Goal: Information Seeking & Learning: Learn about a topic

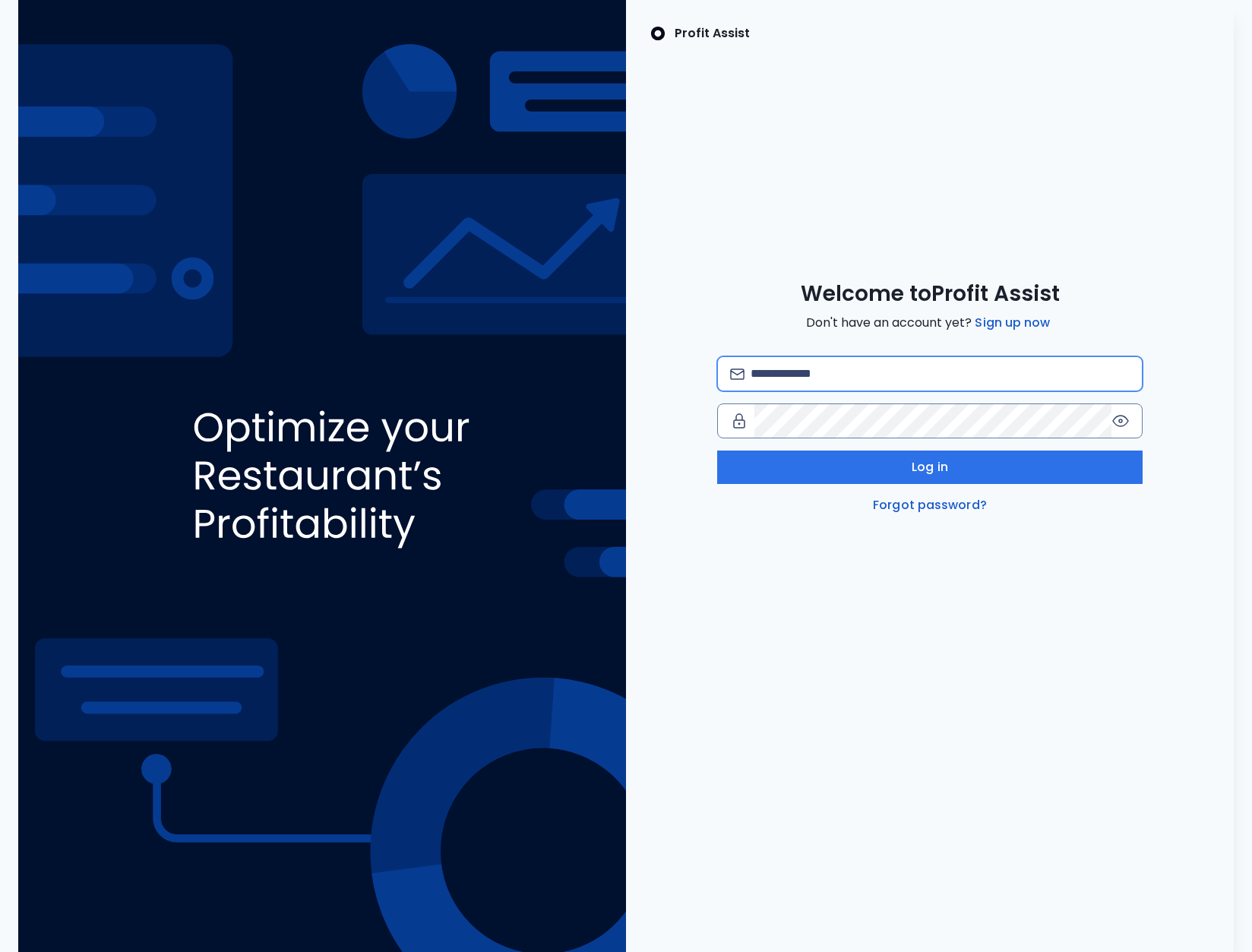
click at [789, 378] on input "email" at bounding box center [940, 374] width 379 height 33
click at [989, 381] on input "**********" at bounding box center [940, 374] width 379 height 33
type input "**********"
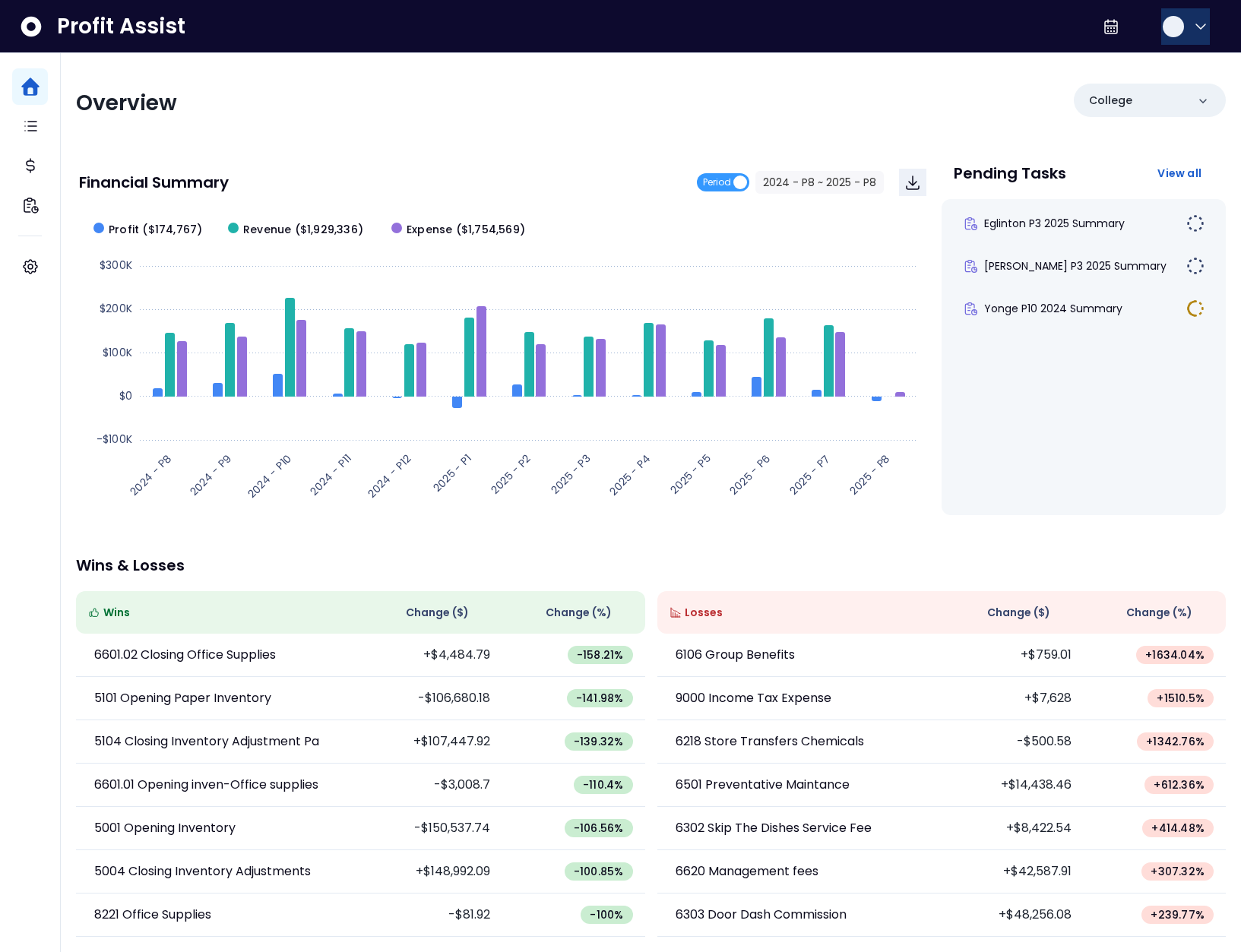
click at [1183, 26] on button "button" at bounding box center [1185, 26] width 48 height 36
click at [1155, 98] on span "Logout" at bounding box center [1127, 101] width 146 height 19
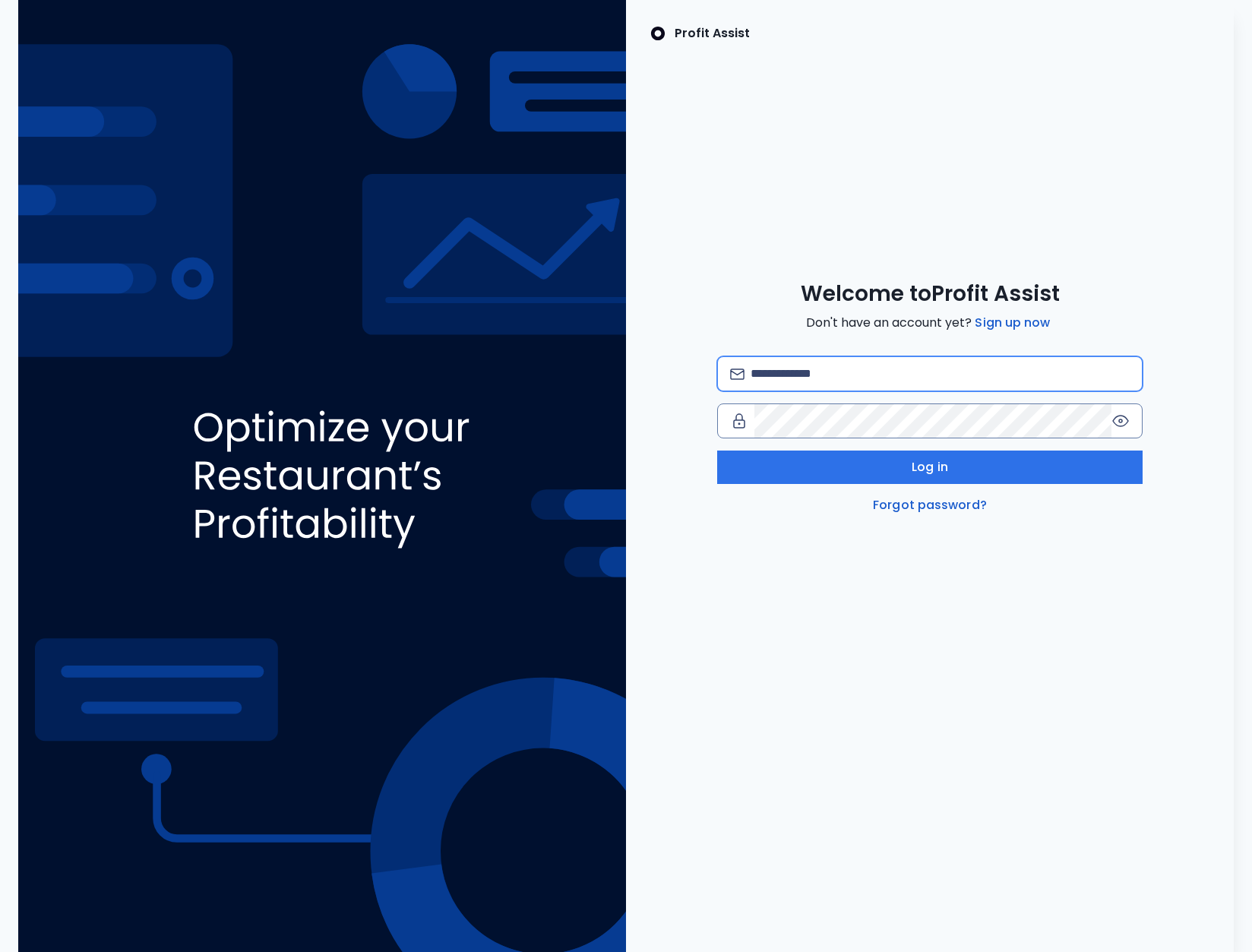
click at [889, 357] on input "email" at bounding box center [940, 374] width 379 height 33
type input "**********"
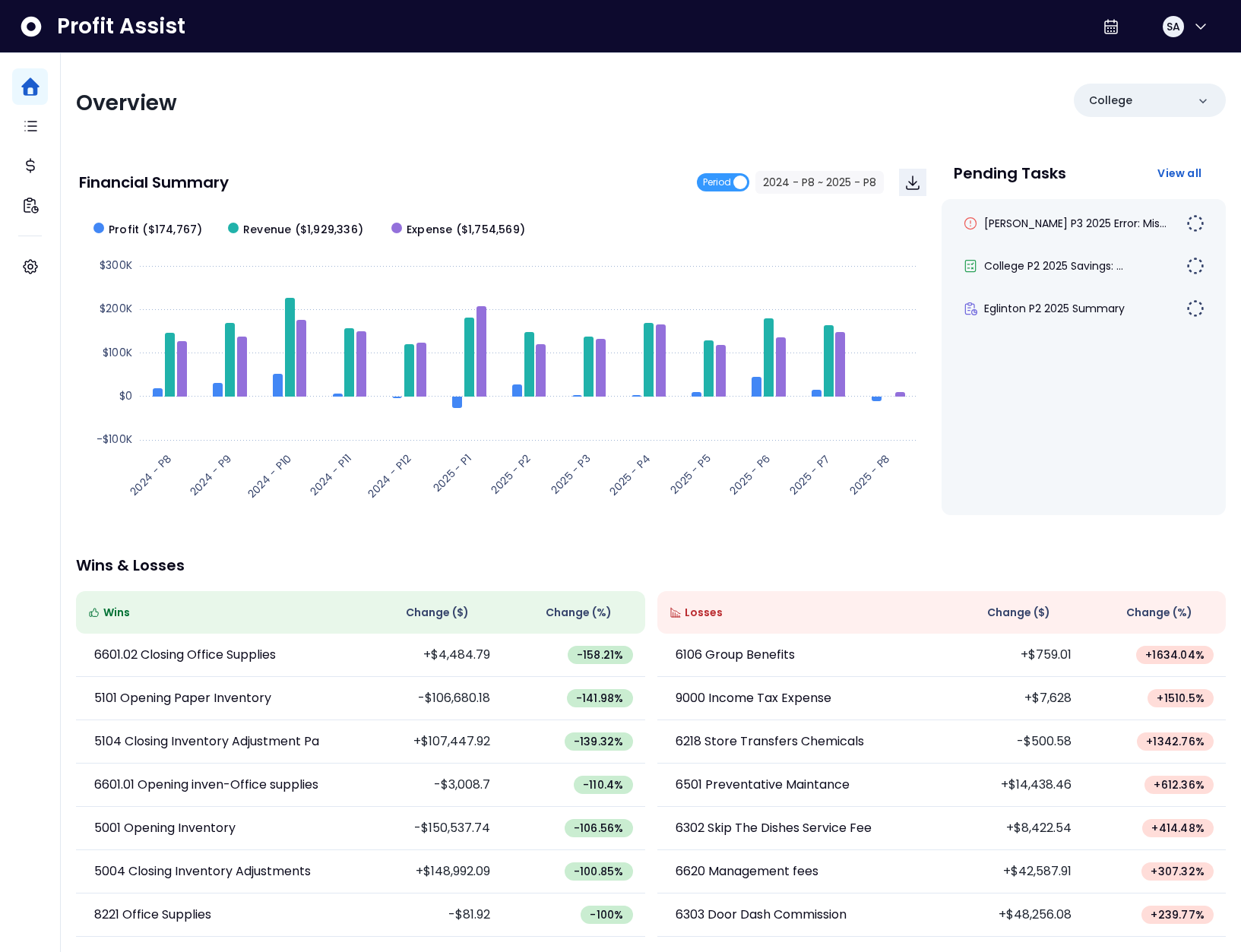
click at [682, 112] on div "Overview College" at bounding box center [651, 103] width 1150 height 40
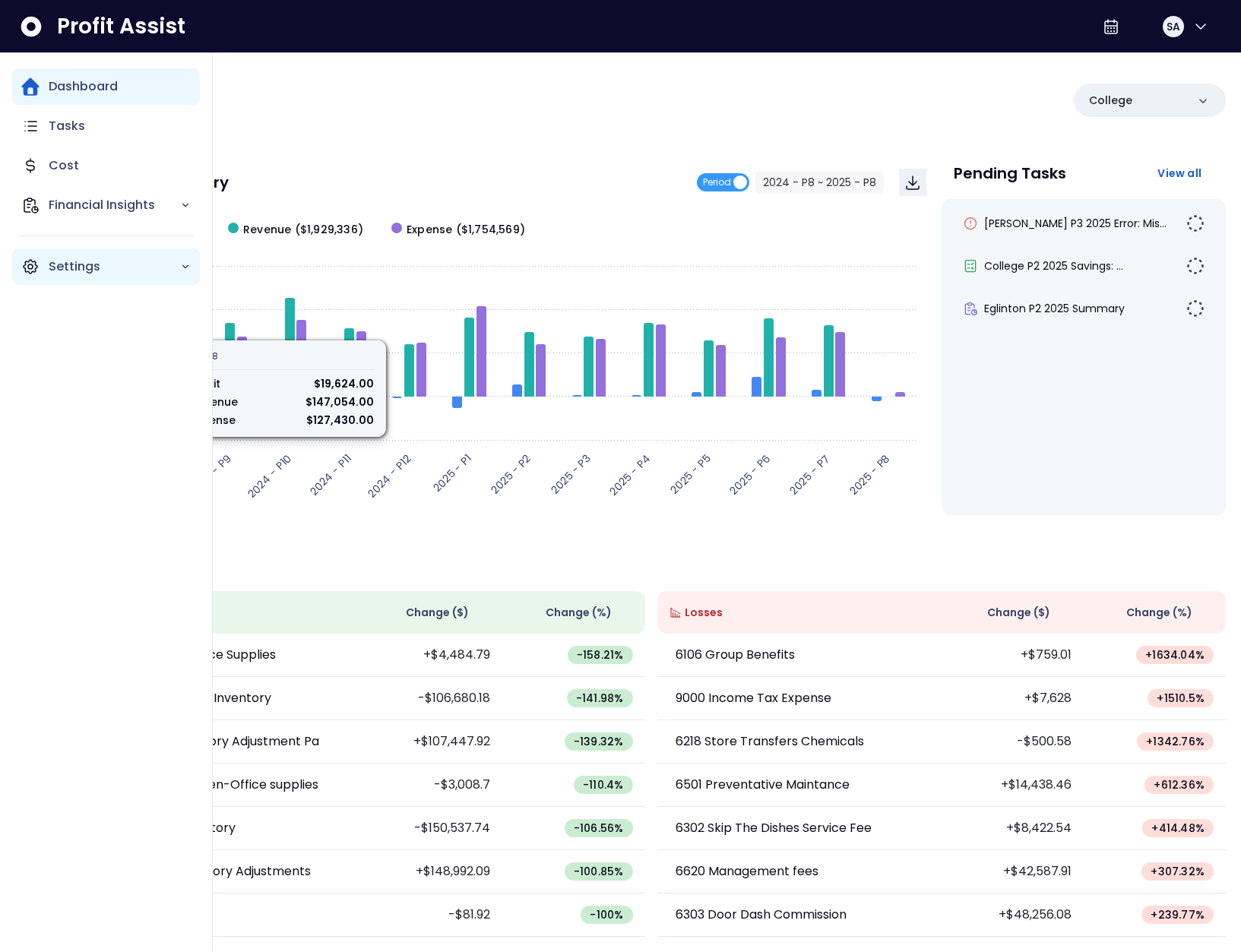
click at [32, 272] on icon "Main navigation" at bounding box center [30, 267] width 14 height 14
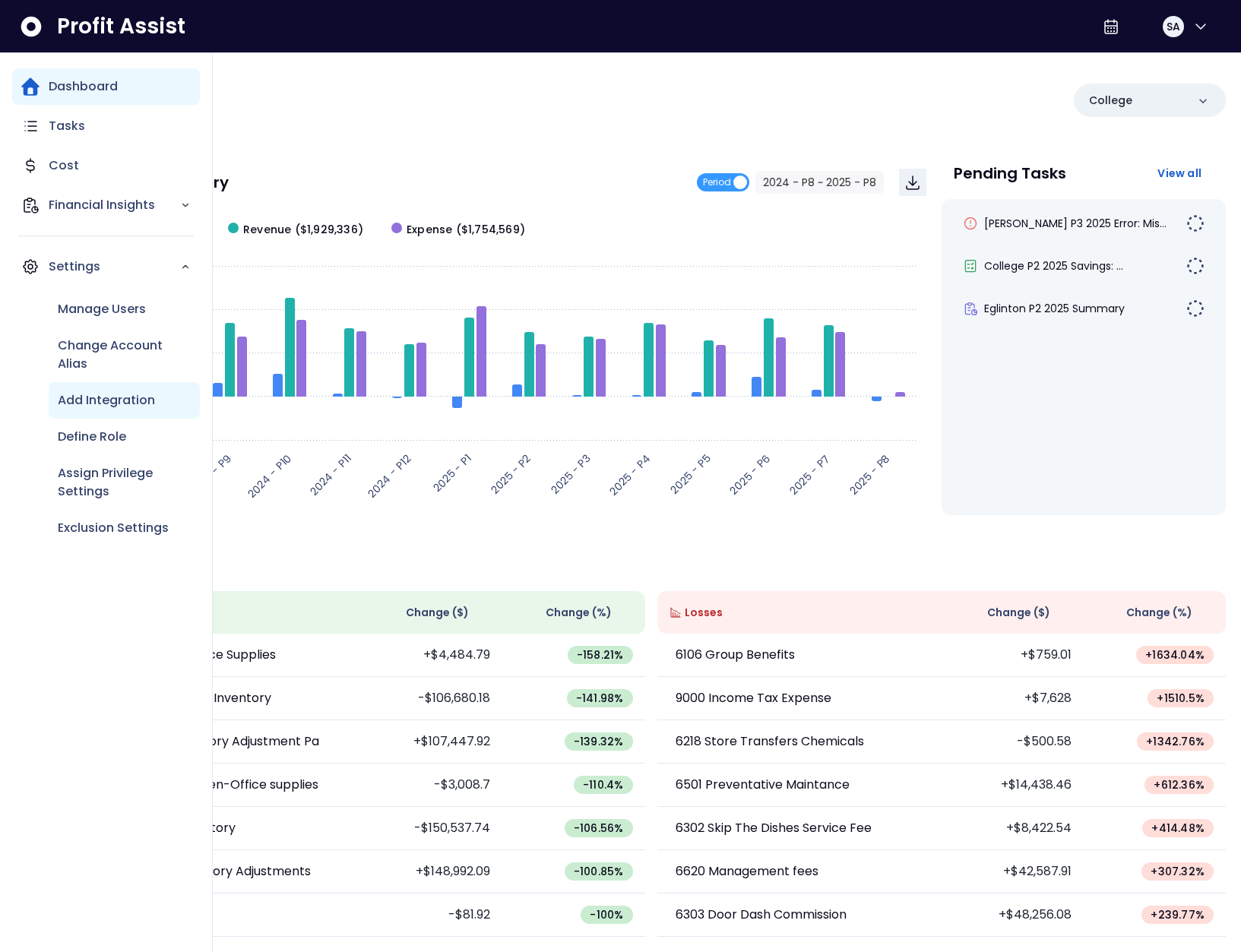
click at [124, 408] on p "Add Integration" at bounding box center [106, 401] width 97 height 19
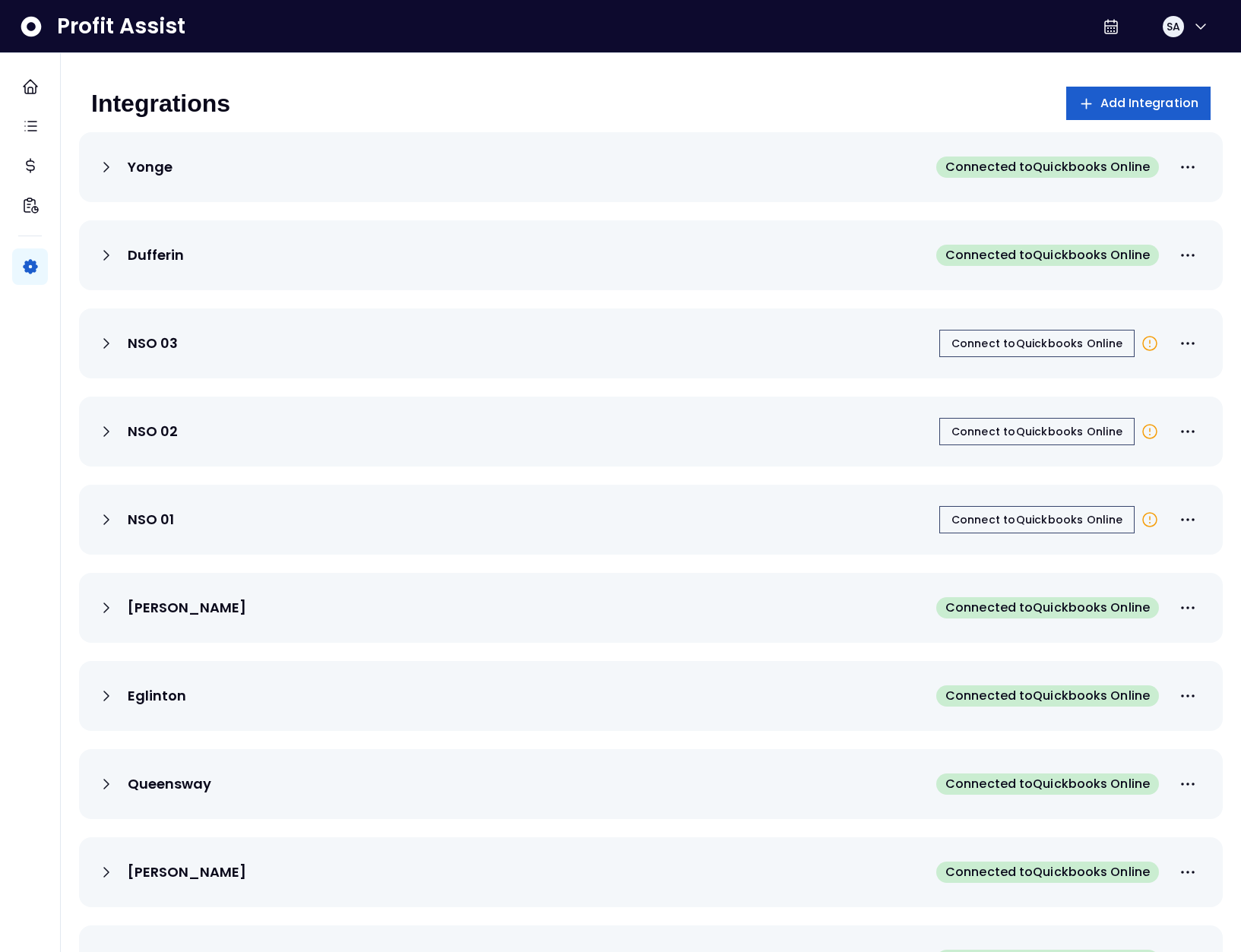
click at [1100, 105] on button "Add Integration" at bounding box center [1139, 102] width 145 height 33
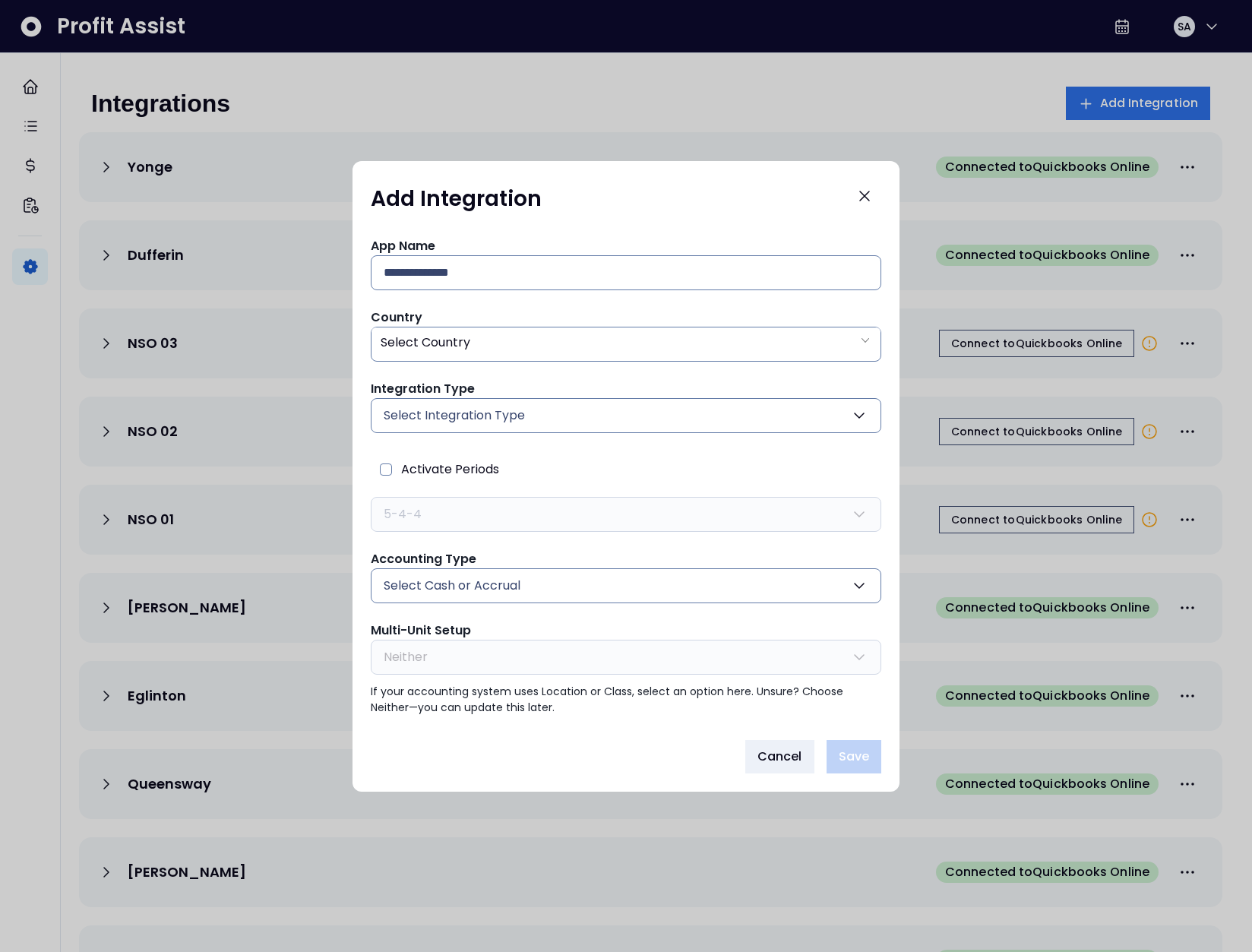
click at [488, 412] on span "Select Integration Type" at bounding box center [454, 416] width 141 height 19
click at [794, 760] on span "Cancel" at bounding box center [779, 757] width 45 height 19
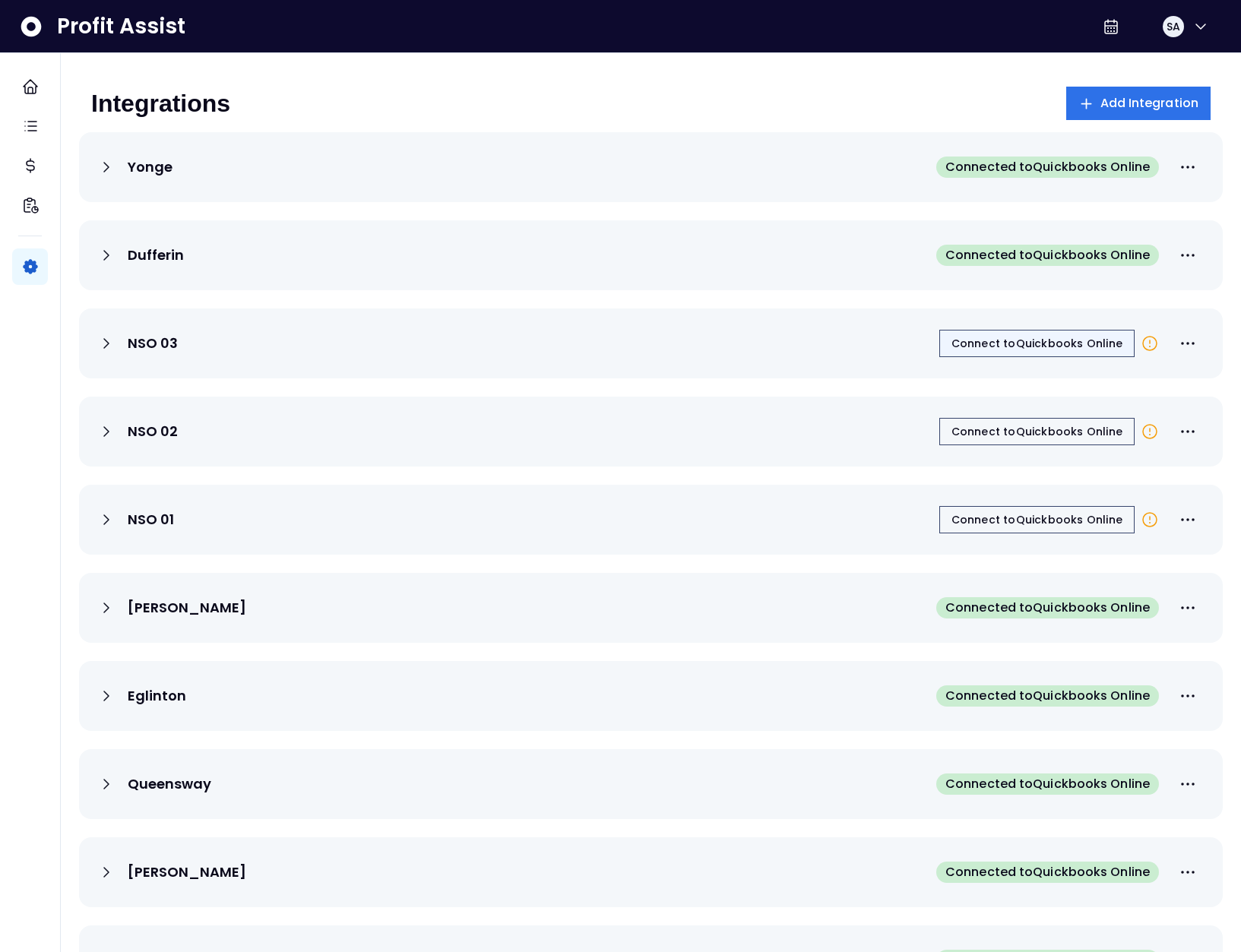
click at [1007, 343] on span "Connect to Quickbooks Online" at bounding box center [1037, 344] width 171 height 15
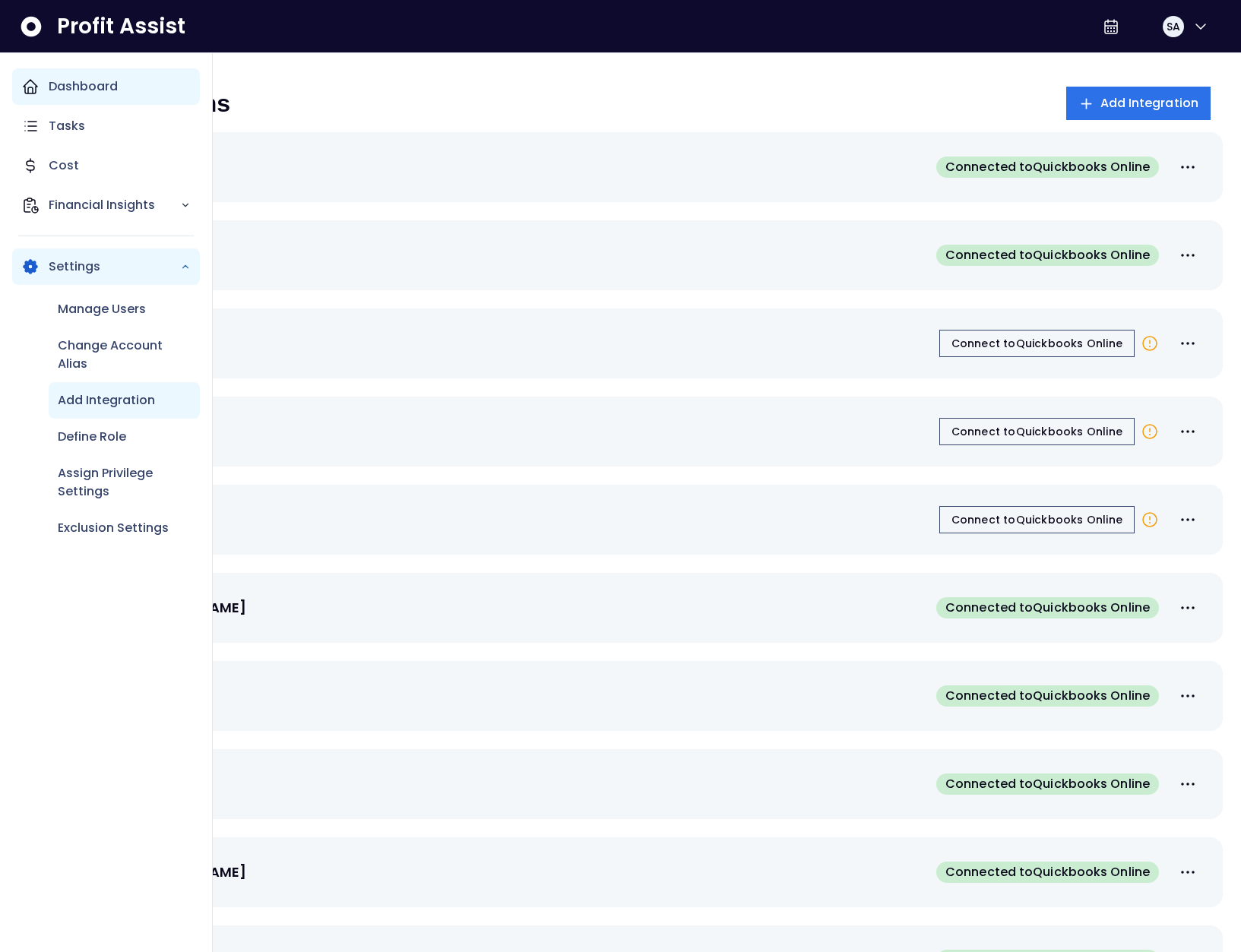
click at [43, 98] on div "Dashboard" at bounding box center [106, 86] width 188 height 36
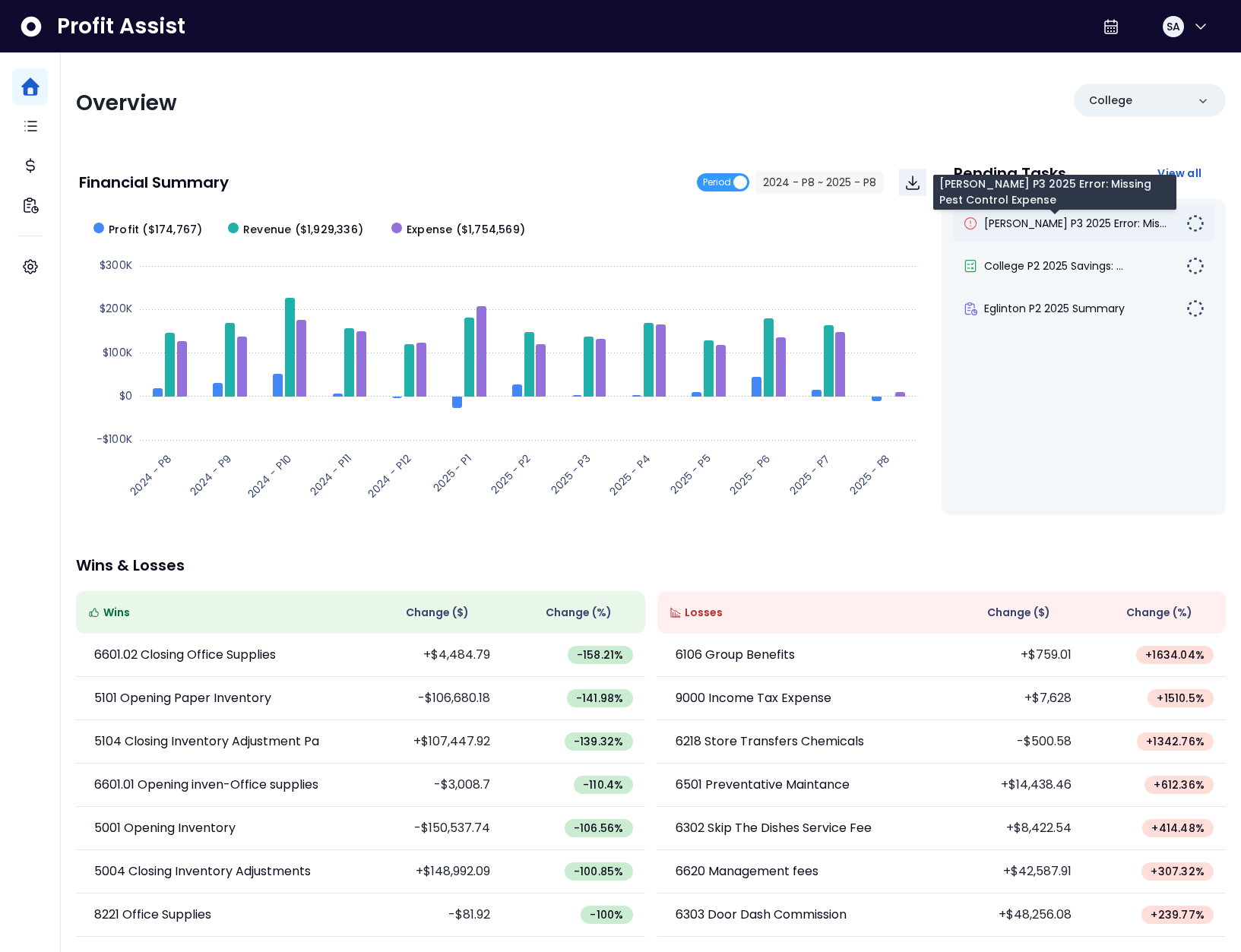
click at [1049, 222] on span "[PERSON_NAME] P3 2025 Error: Mis..." at bounding box center [1075, 224] width 182 height 15
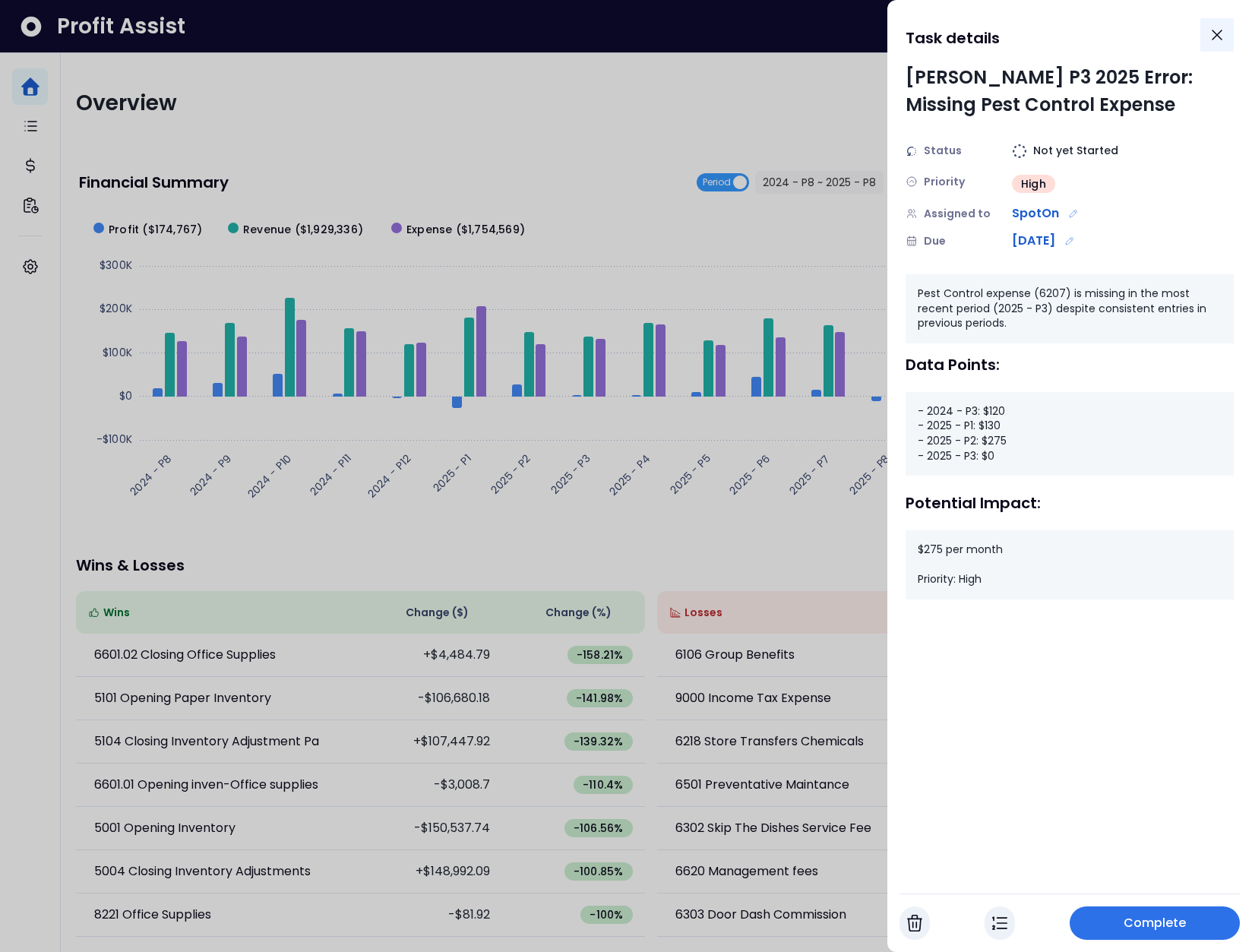
click at [1216, 41] on icon "Close" at bounding box center [1217, 36] width 19 height 19
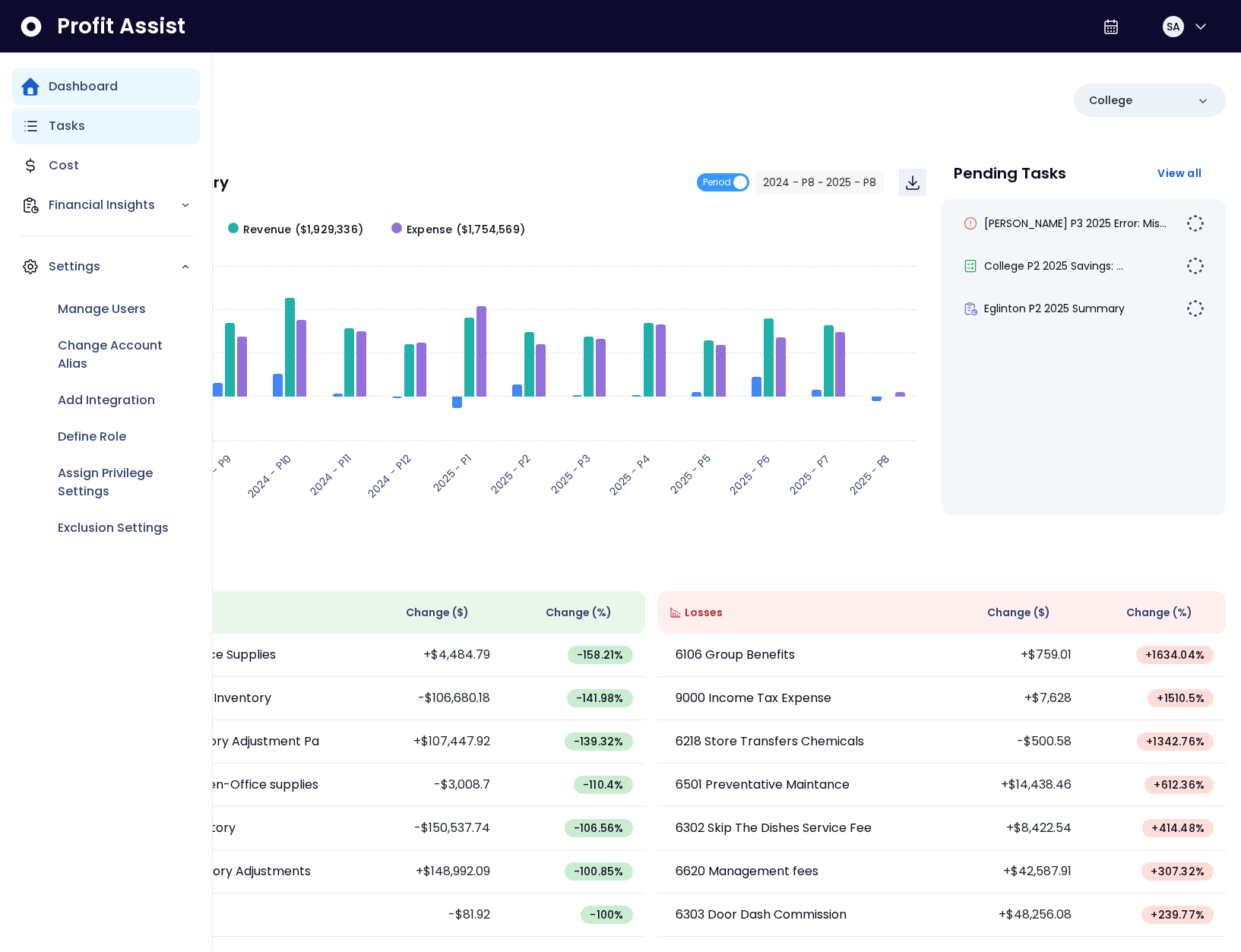
click at [36, 132] on icon "Main navigation" at bounding box center [30, 126] width 19 height 19
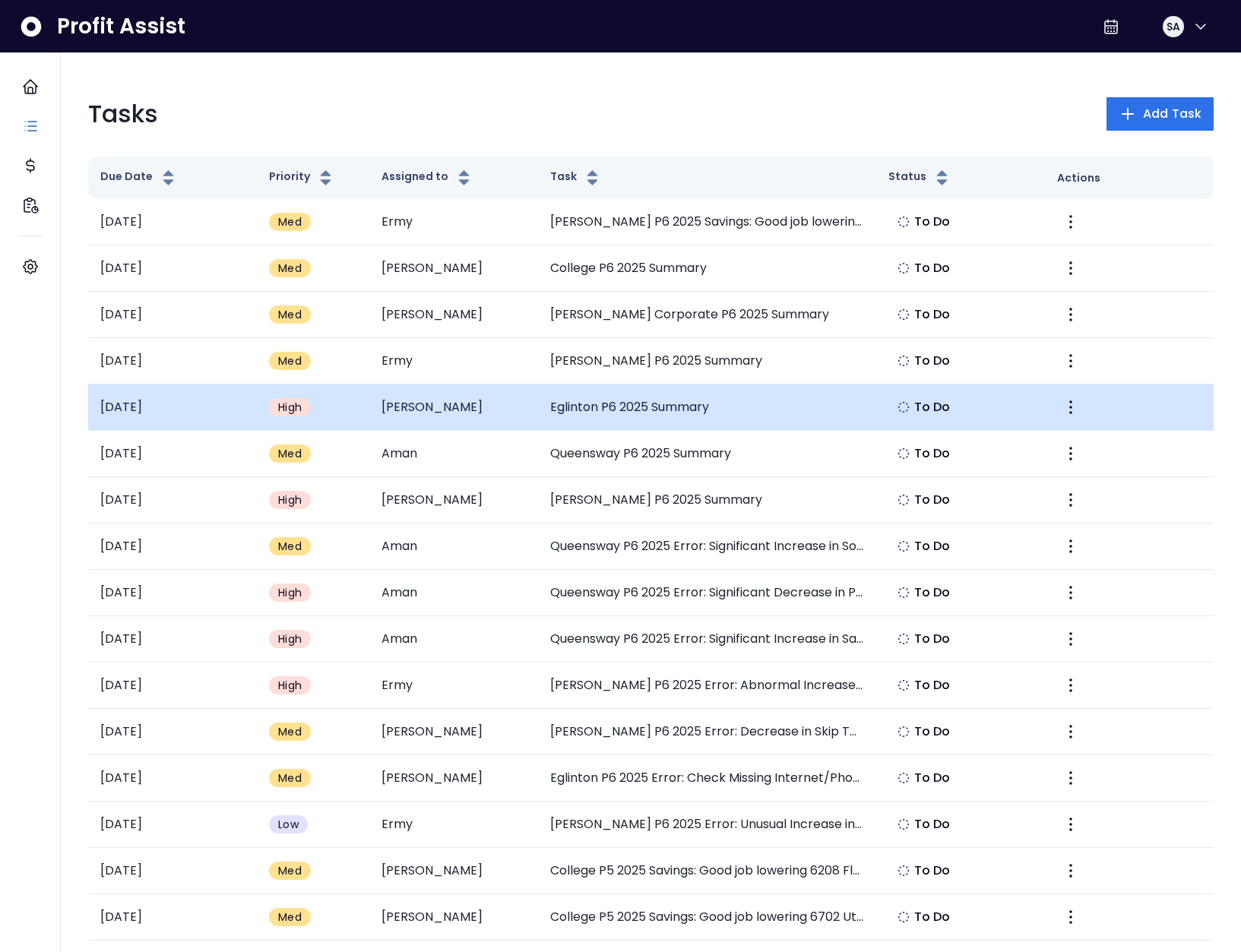
click at [440, 413] on td "[PERSON_NAME]" at bounding box center [453, 407] width 169 height 47
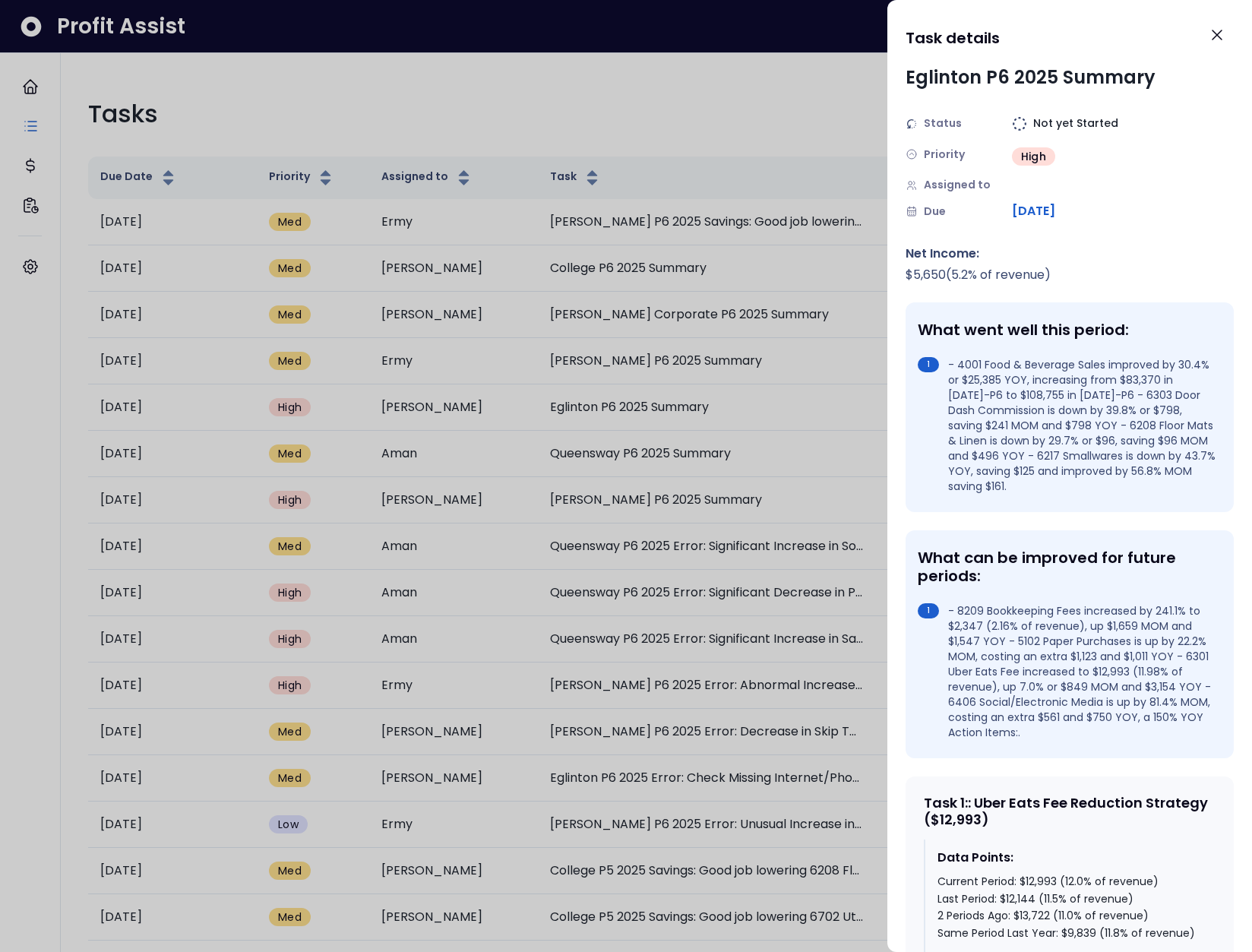
click at [711, 440] on div at bounding box center [626, 476] width 1252 height 952
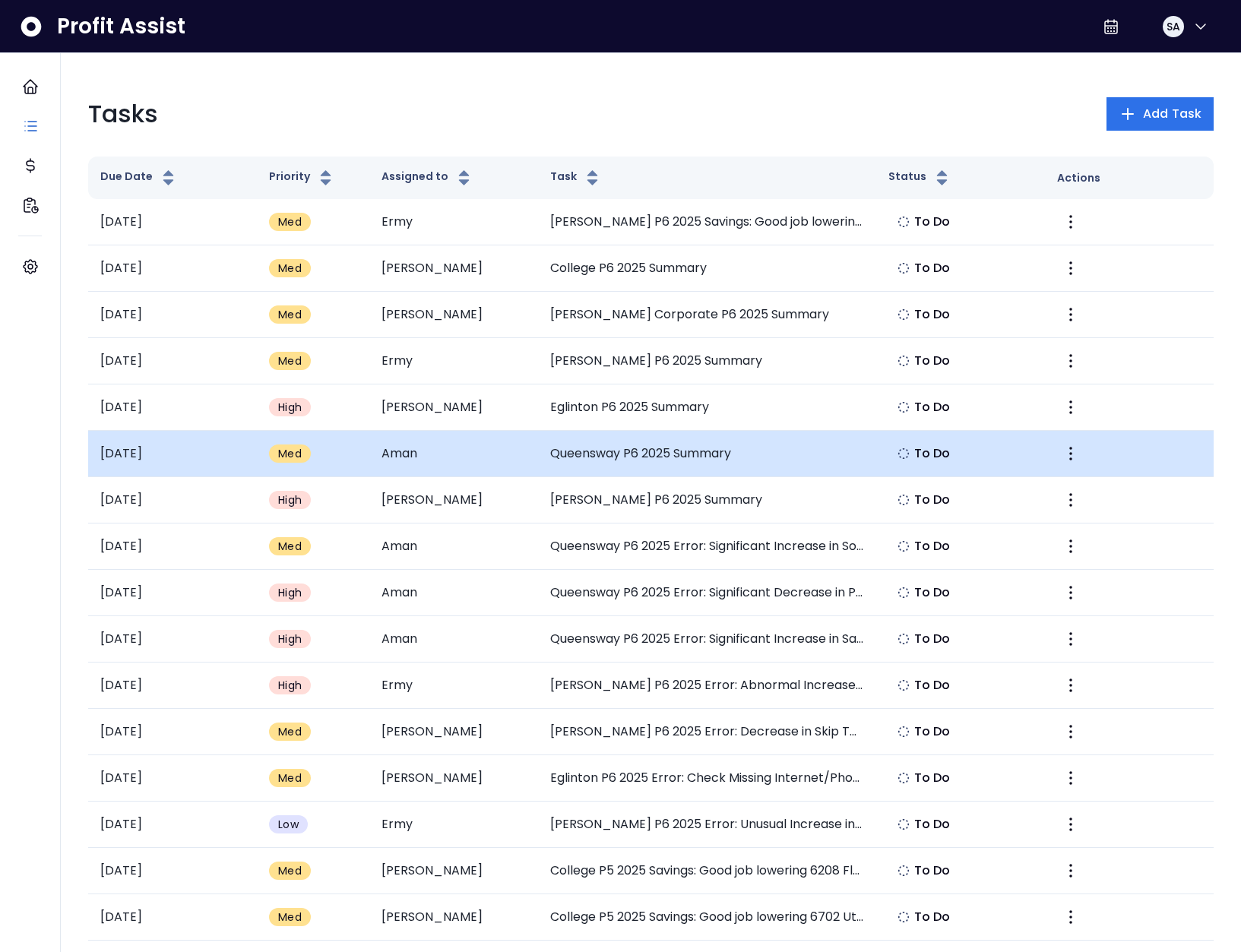
click at [605, 461] on td "Queensway P6 2025 Summary" at bounding box center [706, 454] width 337 height 47
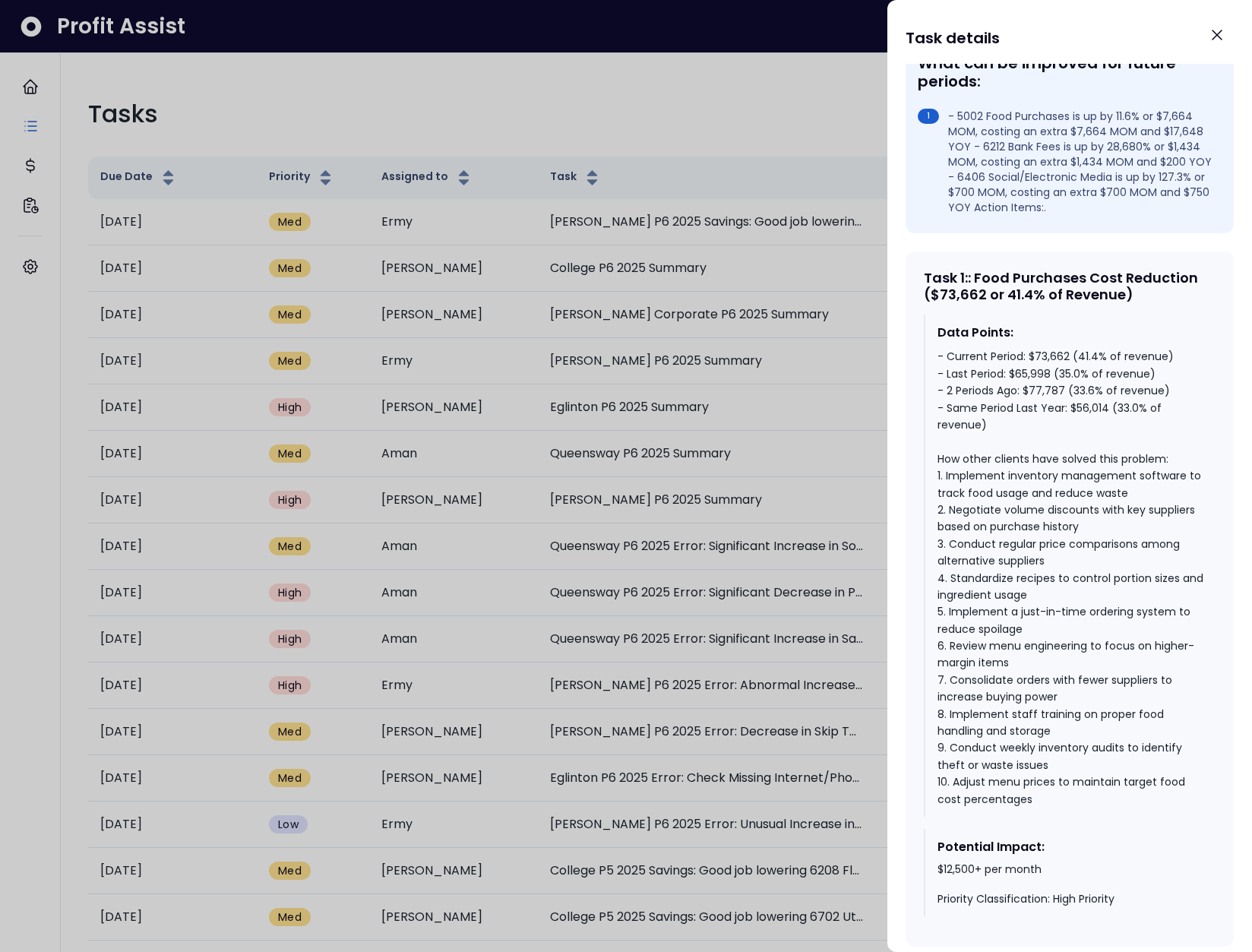
scroll to position [570, 0]
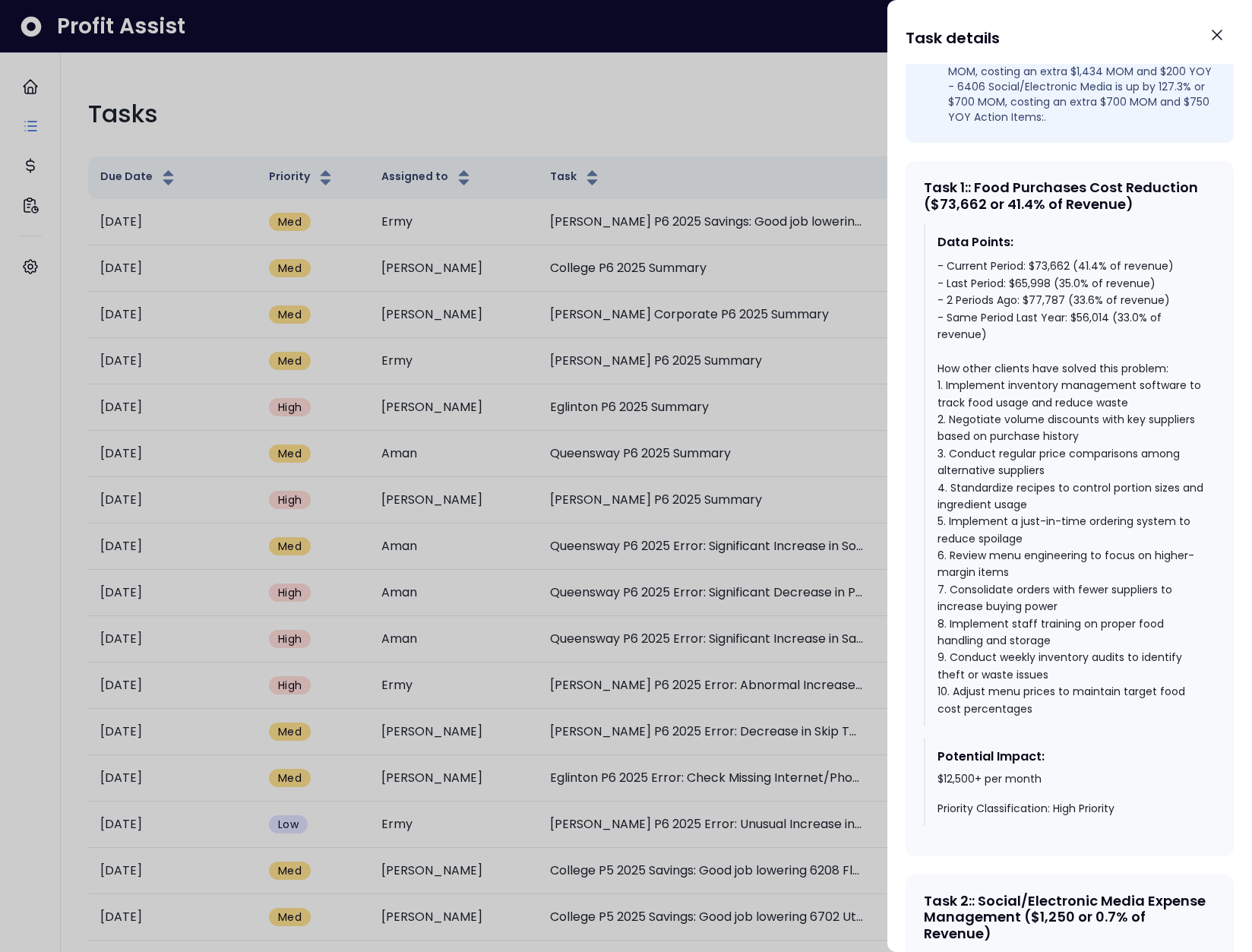
click at [1001, 320] on div "- Current Period: $73,662 (41.4% of revenue) - Last Period: $65,998 (35.0% of r…" at bounding box center [1071, 487] width 266 height 460
click at [1000, 320] on div "- Current Period: $73,662 (41.4% of revenue) - Last Period: $65,998 (35.0% of r…" at bounding box center [1071, 487] width 266 height 460
click at [1044, 299] on div "- Current Period: $73,662 (41.4% of revenue) - Last Period: $65,998 (35.0% of r…" at bounding box center [1071, 487] width 266 height 460
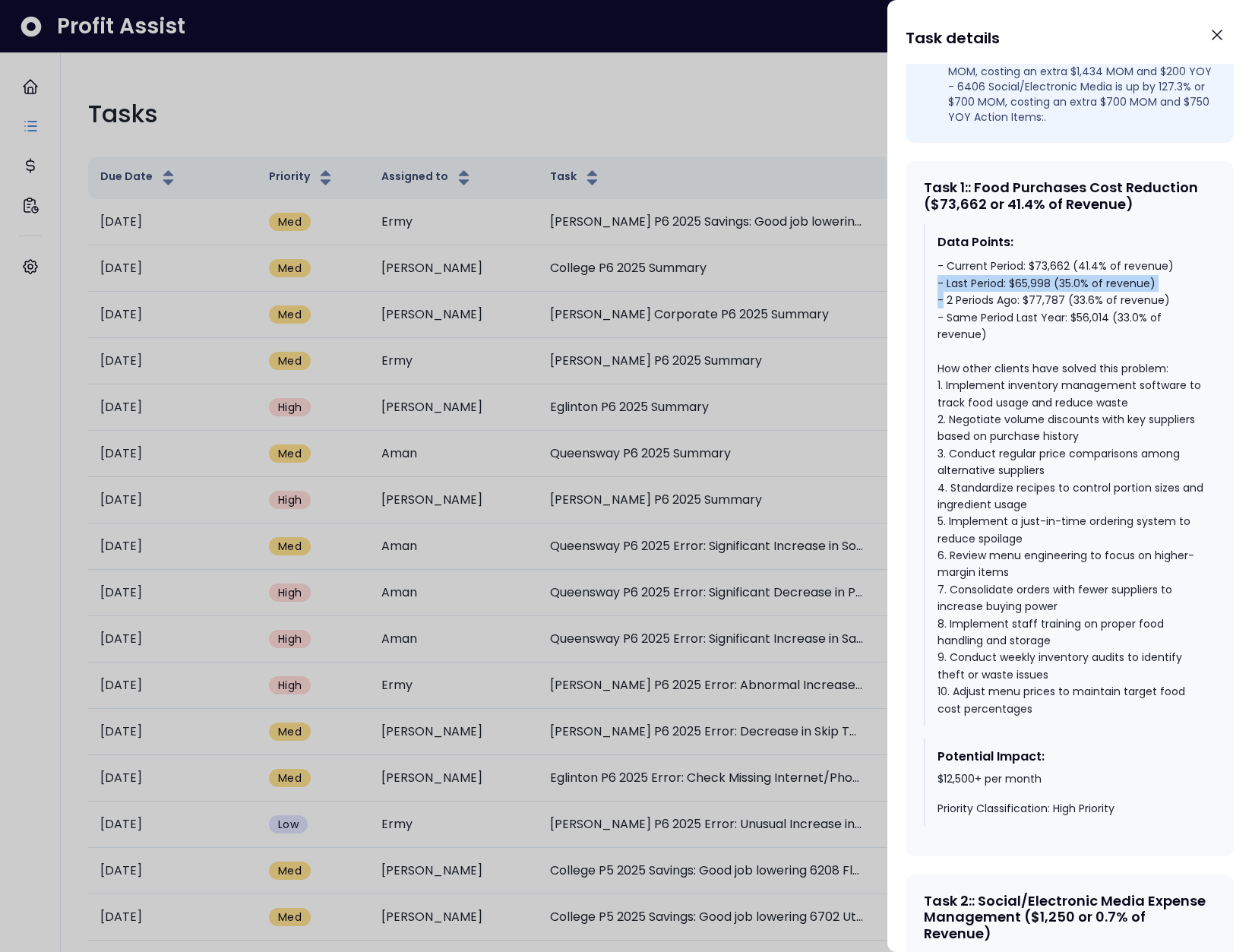
click at [1045, 300] on div "- Current Period: $73,662 (41.4% of revenue) - Last Period: $65,998 (35.0% of r…" at bounding box center [1071, 487] width 266 height 460
click at [1088, 285] on div "- Current Period: $73,662 (41.4% of revenue) - Last Period: $65,998 (35.0% of r…" at bounding box center [1071, 487] width 266 height 460
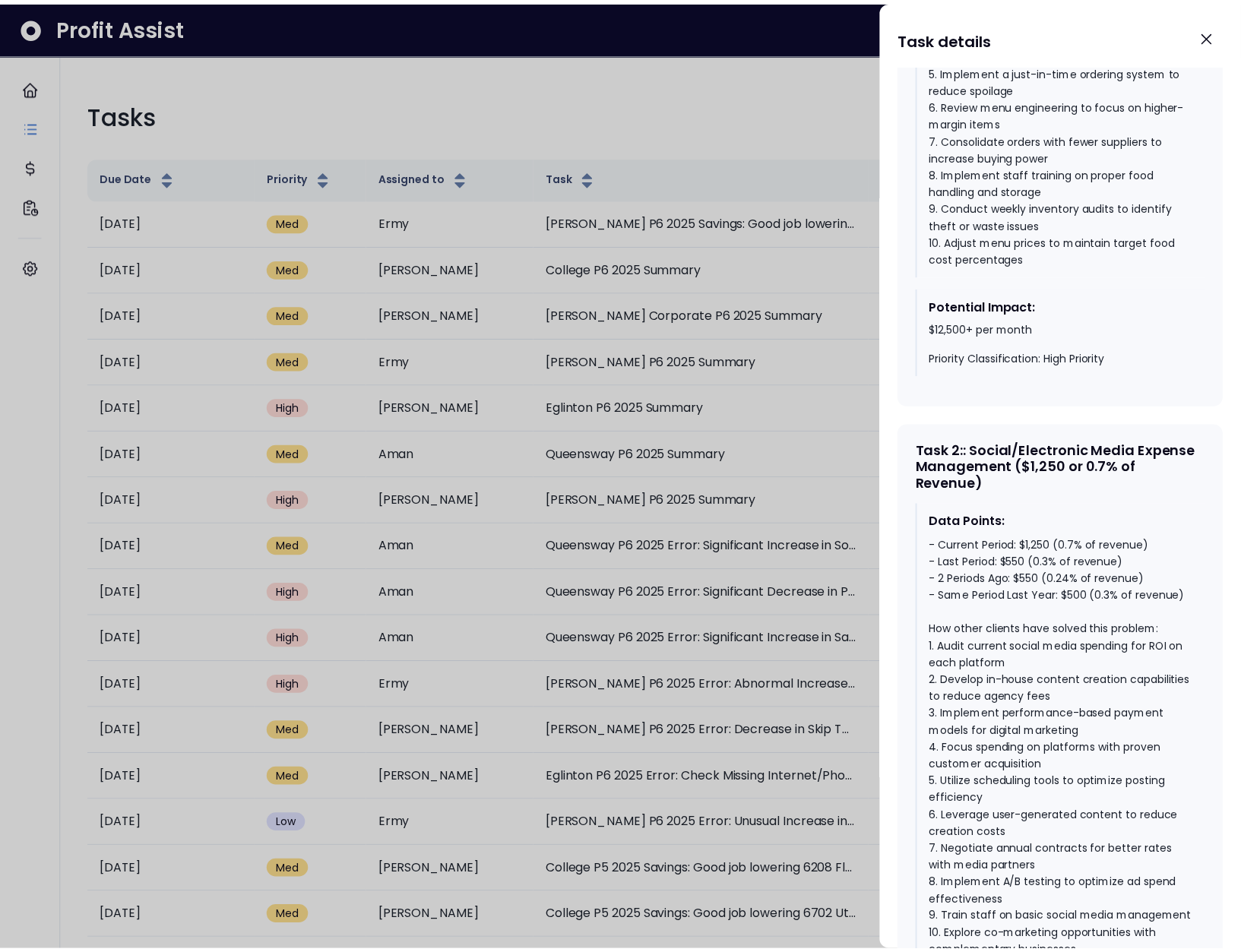
scroll to position [1089, 0]
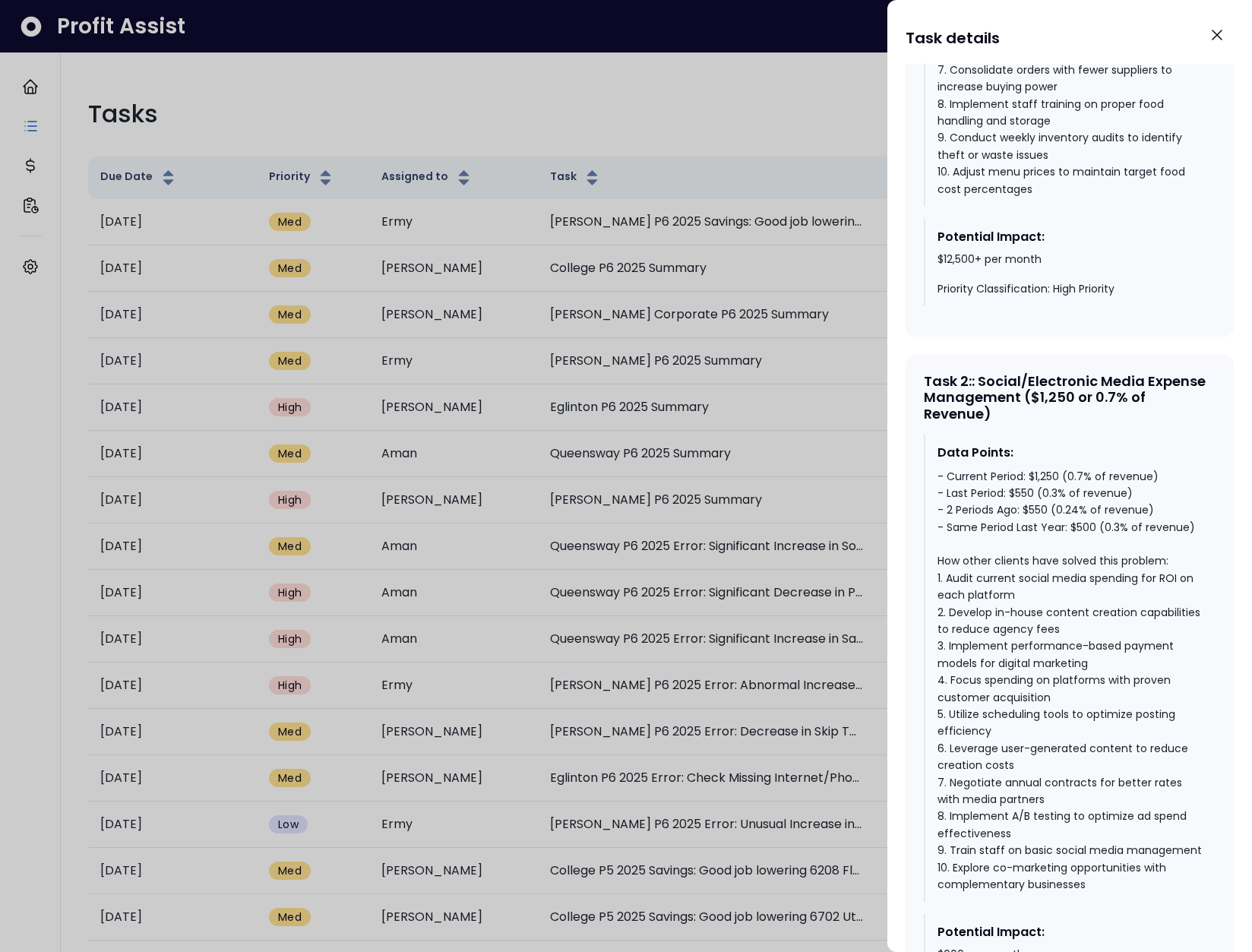
click at [1039, 492] on div "- Current Period: $1,250 (0.7% of revenue) - Last Period: $550 (0.3% of revenue…" at bounding box center [1071, 681] width 266 height 425
click at [1039, 493] on div "- Current Period: $1,250 (0.7% of revenue) - Last Period: $550 (0.3% of revenue…" at bounding box center [1071, 681] width 266 height 425
click at [1038, 494] on div "- Current Period: $1,250 (0.7% of revenue) - Last Period: $550 (0.3% of revenue…" at bounding box center [1071, 681] width 266 height 425
click at [1038, 493] on div "- Current Period: $1,250 (0.7% of revenue) - Last Period: $550 (0.3% of revenue…" at bounding box center [1071, 681] width 266 height 425
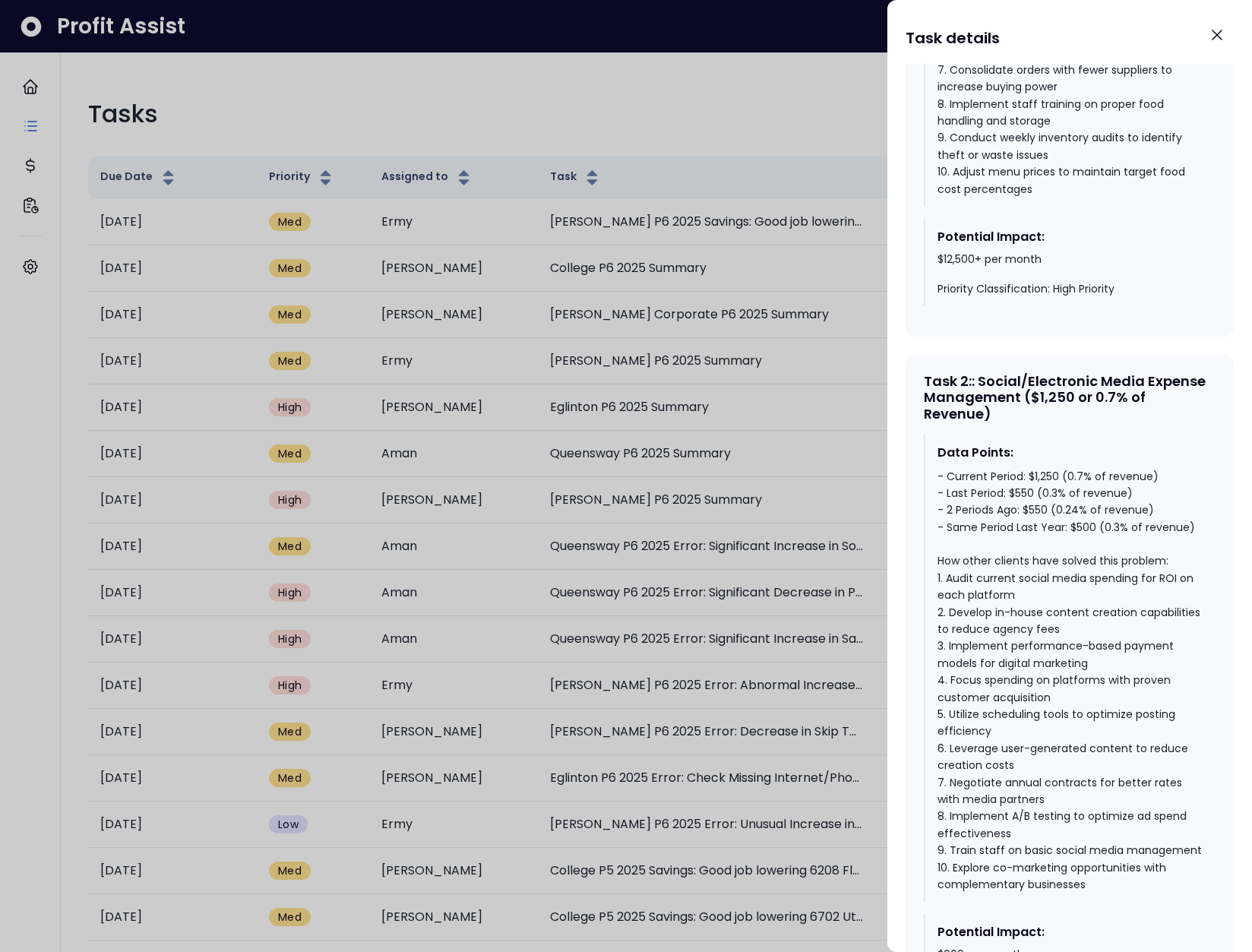
click at [1024, 502] on div "- Current Period: $1,250 (0.7% of revenue) - Last Period: $550 (0.3% of revenue…" at bounding box center [1071, 681] width 266 height 425
click at [1087, 552] on div "- Current Period: $1,250 (0.7% of revenue) - Last Period: $550 (0.3% of revenue…" at bounding box center [1071, 681] width 266 height 425
click at [1085, 545] on div "- Current Period: $1,250 (0.7% of revenue) - Last Period: $550 (0.3% of revenue…" at bounding box center [1071, 681] width 266 height 425
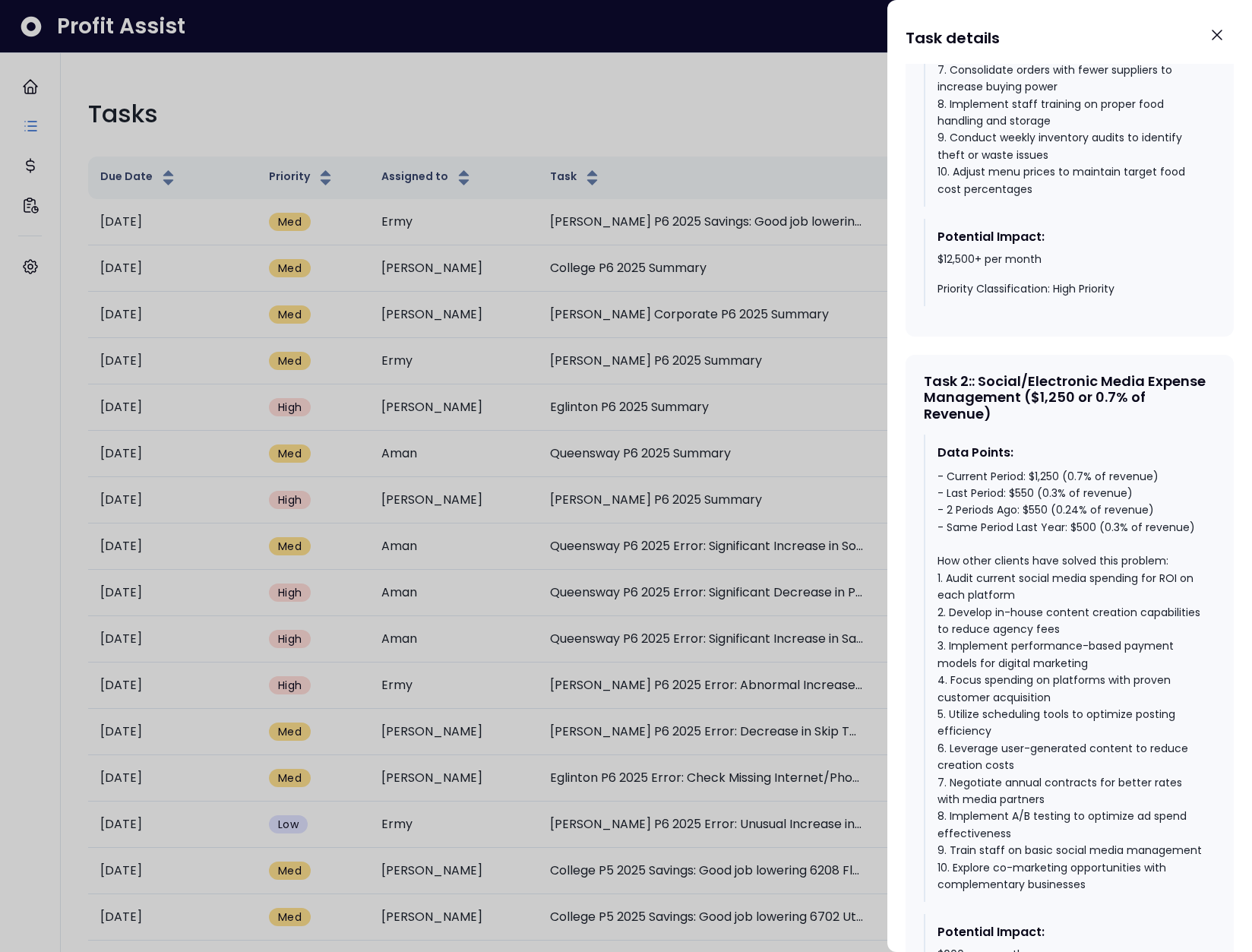
click at [1035, 528] on div "- Current Period: $1,250 (0.7% of revenue) - Last Period: $550 (0.3% of revenue…" at bounding box center [1071, 681] width 266 height 425
click at [1042, 495] on div "- Current Period: $1,250 (0.7% of revenue) - Last Period: $550 (0.3% of revenue…" at bounding box center [1071, 681] width 266 height 425
click at [1044, 495] on div "- Current Period: $1,250 (0.7% of revenue) - Last Period: $550 (0.3% of revenue…" at bounding box center [1071, 681] width 266 height 425
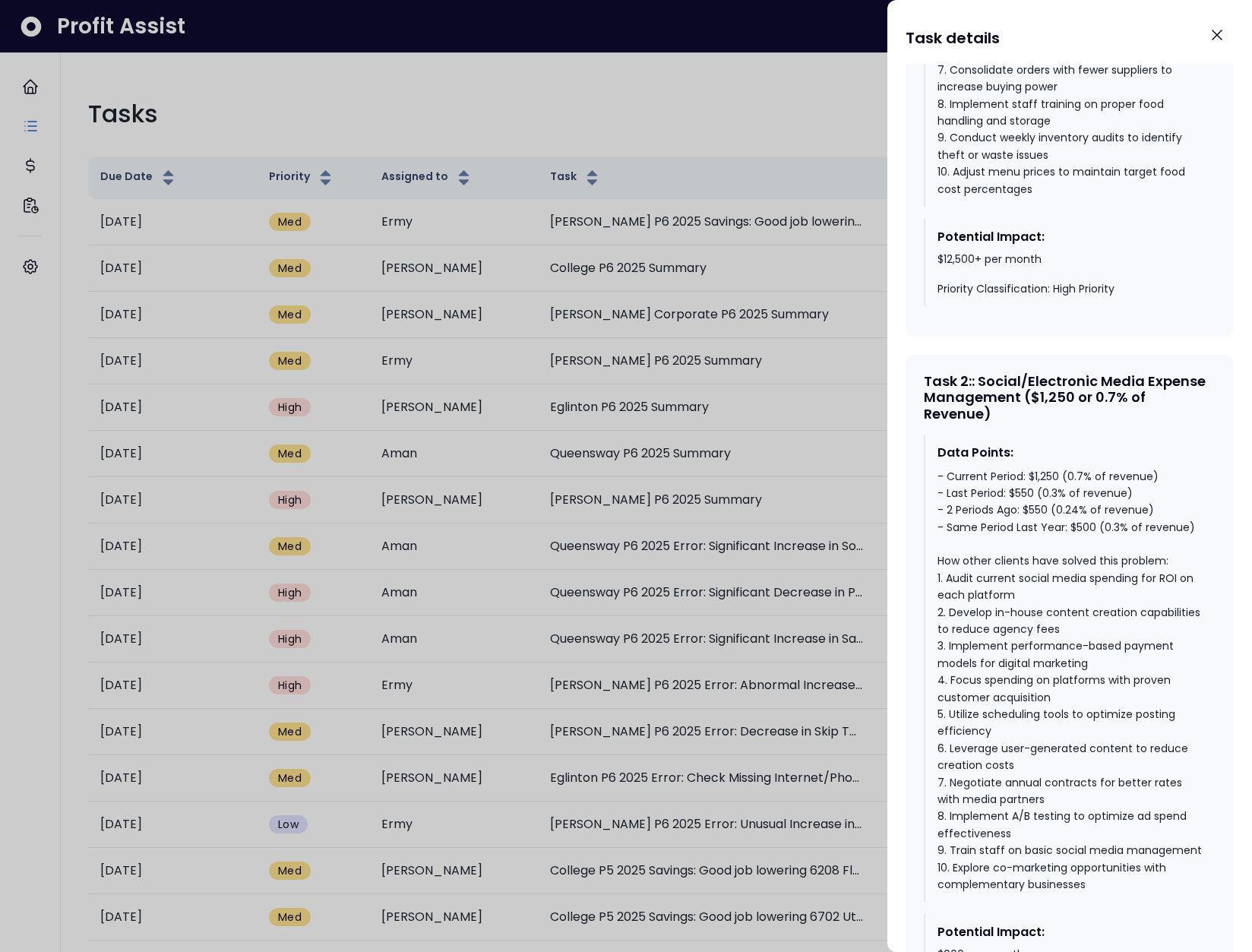
click at [1122, 536] on div "- Current Period: $1,250 (0.7% of revenue) - Last Period: $550 (0.3% of revenue…" at bounding box center [1071, 681] width 266 height 425
click at [1075, 491] on div "- Current Period: $1,250 (0.7% of revenue) - Last Period: $550 (0.3% of revenue…" at bounding box center [1071, 681] width 266 height 425
click at [1075, 492] on div "- Current Period: $1,250 (0.7% of revenue) - Last Period: $550 (0.3% of revenue…" at bounding box center [1071, 681] width 266 height 425
click at [1077, 495] on div "- Current Period: $1,250 (0.7% of revenue) - Last Period: $550 (0.3% of revenue…" at bounding box center [1071, 681] width 266 height 425
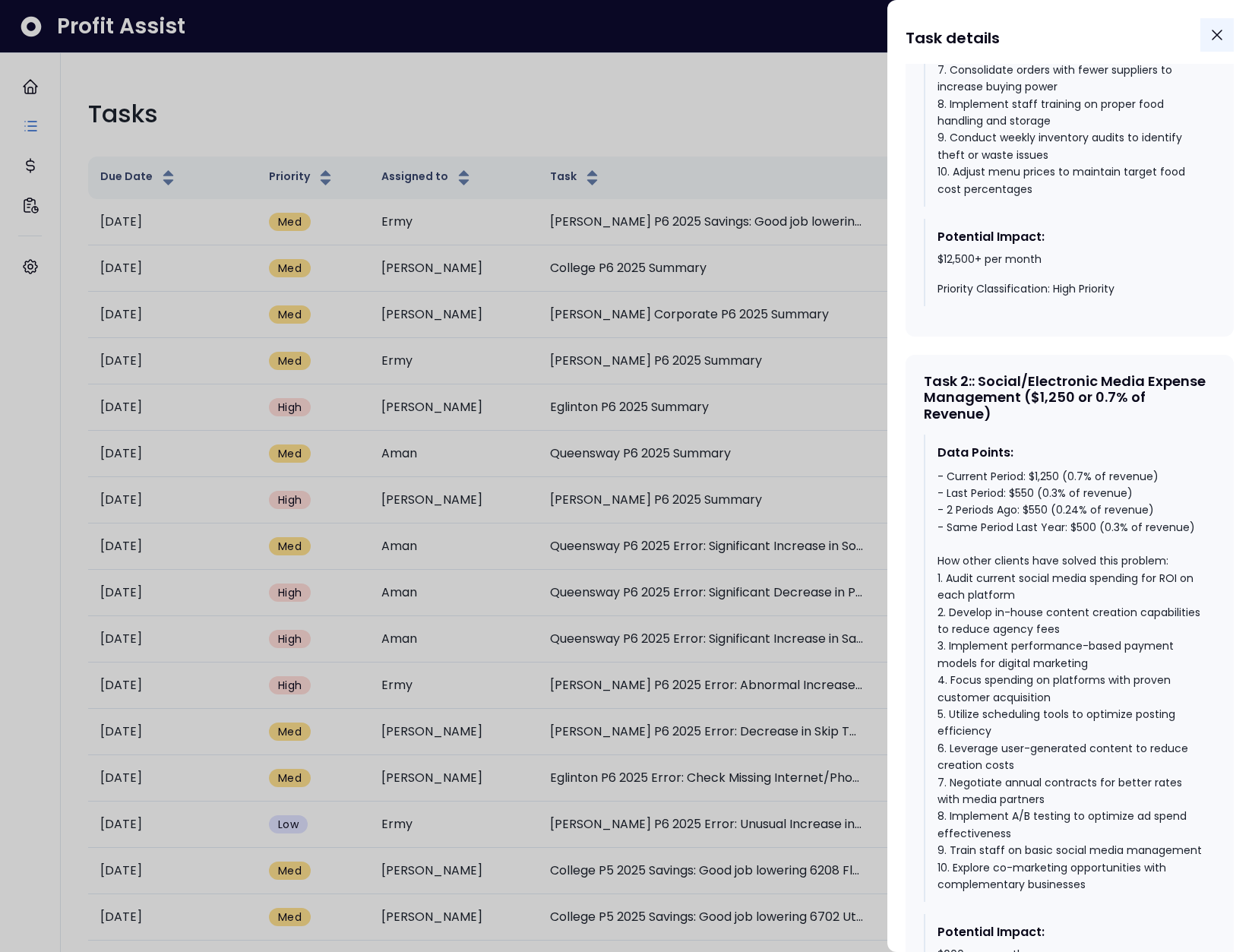
click at [1214, 39] on icon "Close" at bounding box center [1217, 35] width 9 height 9
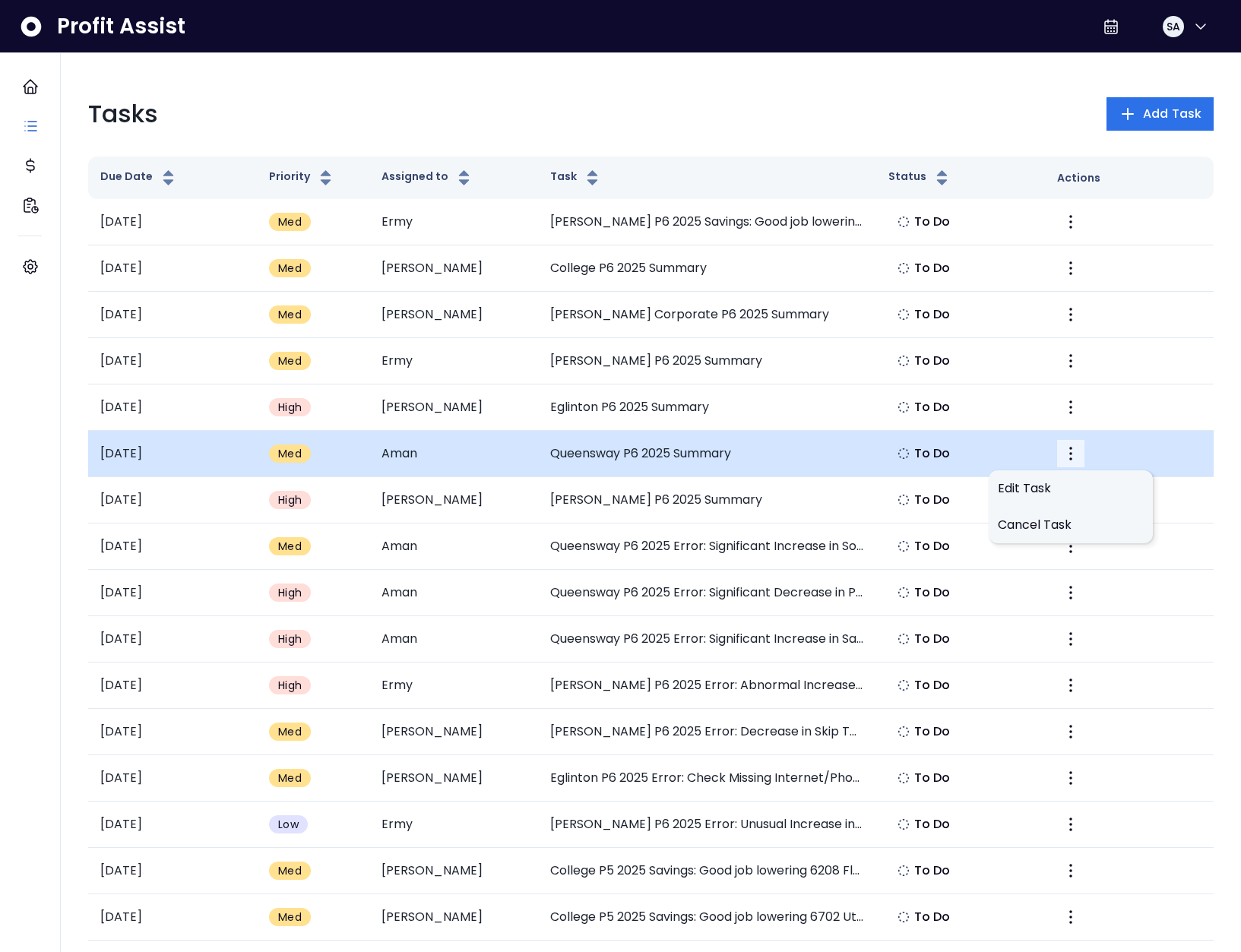
click at [1067, 460] on icon "More" at bounding box center [1071, 454] width 19 height 19
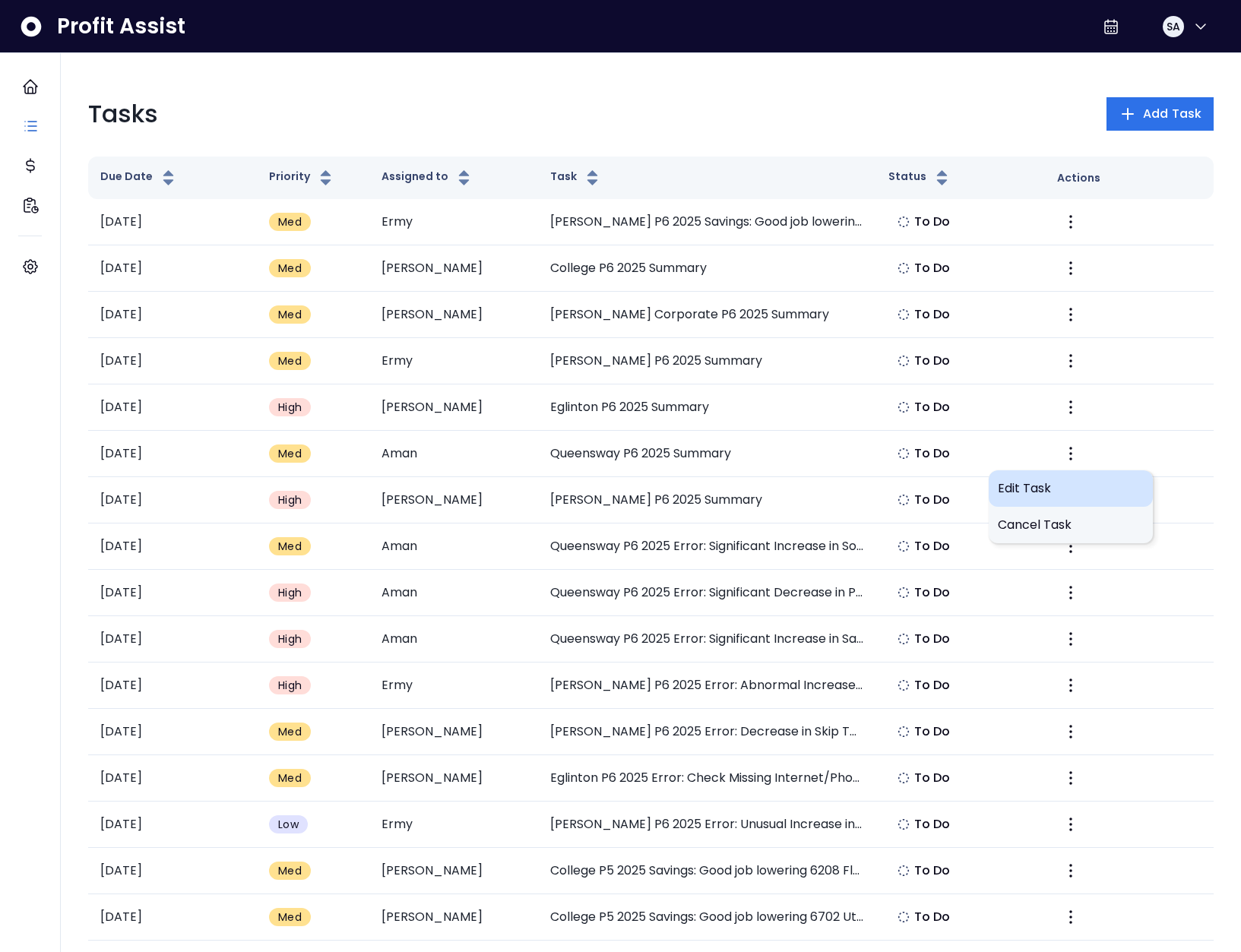
click at [1059, 484] on span "Edit Task" at bounding box center [1071, 489] width 146 height 19
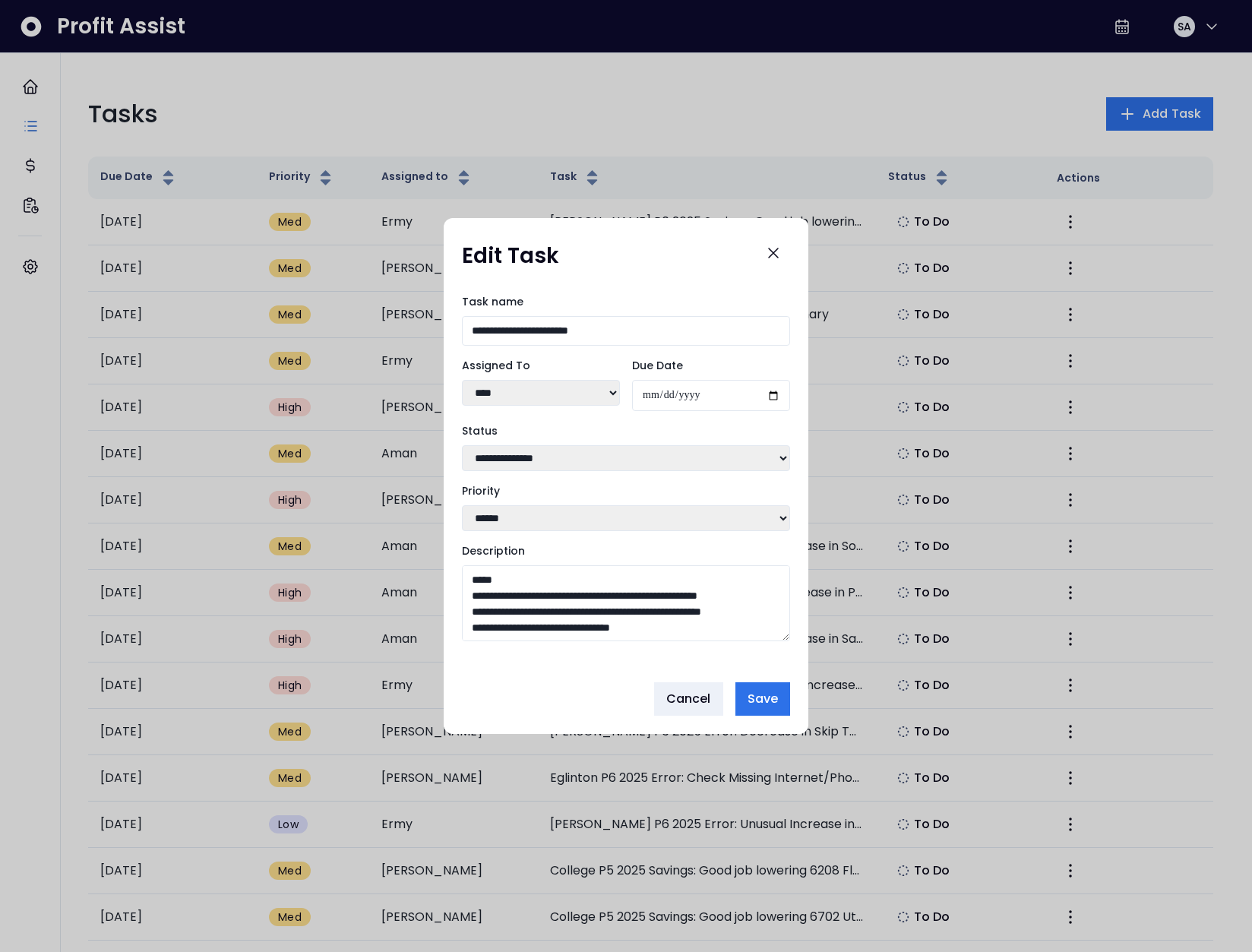
click at [551, 381] on select "**********" at bounding box center [540, 393] width 158 height 26
click at [462, 380] on select "**********" at bounding box center [540, 393] width 158 height 26
click at [558, 401] on select "**********" at bounding box center [540, 393] width 158 height 26
select select "***"
click at [462, 380] on select "**********" at bounding box center [540, 393] width 158 height 26
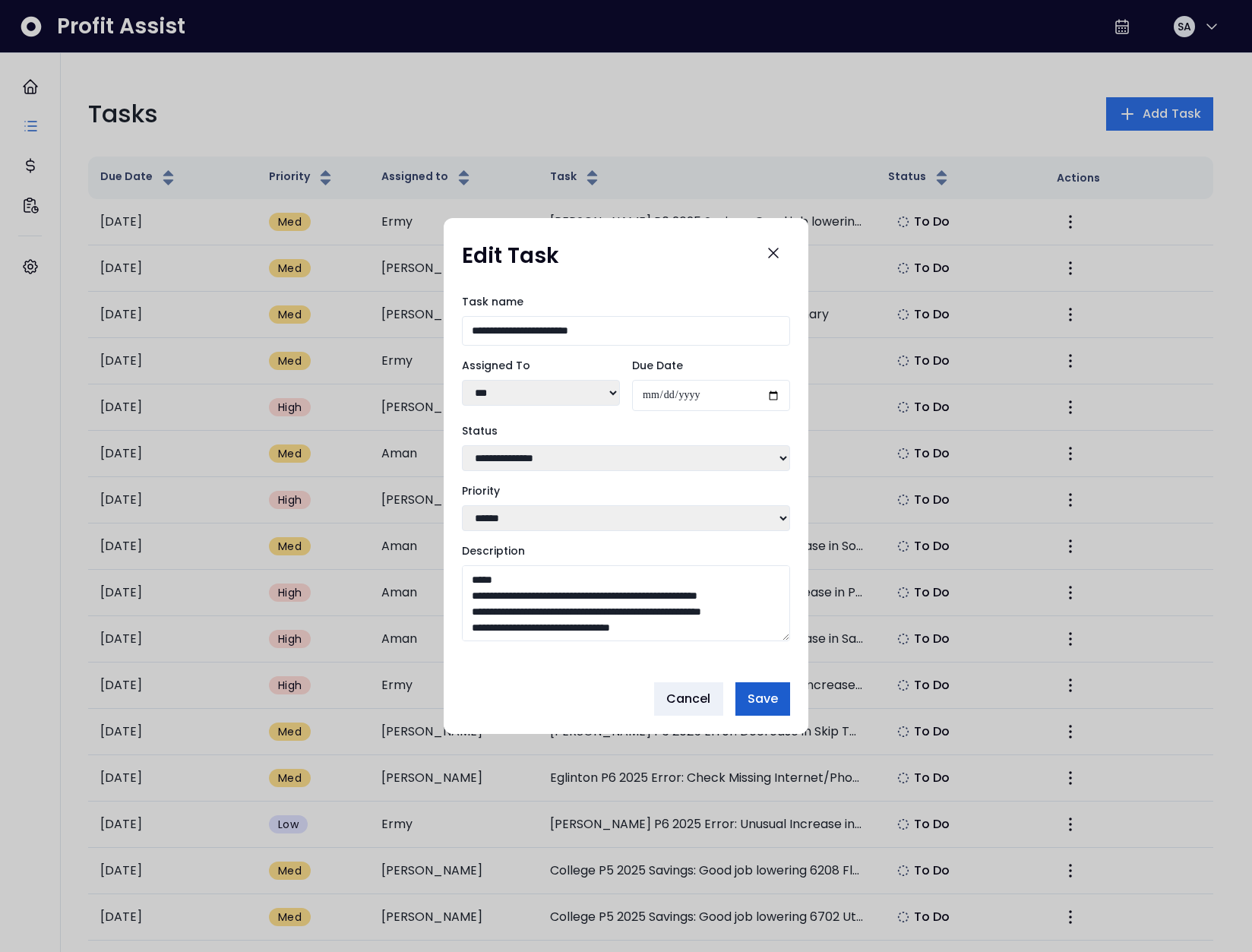
click at [768, 696] on span "Save" at bounding box center [763, 700] width 30 height 19
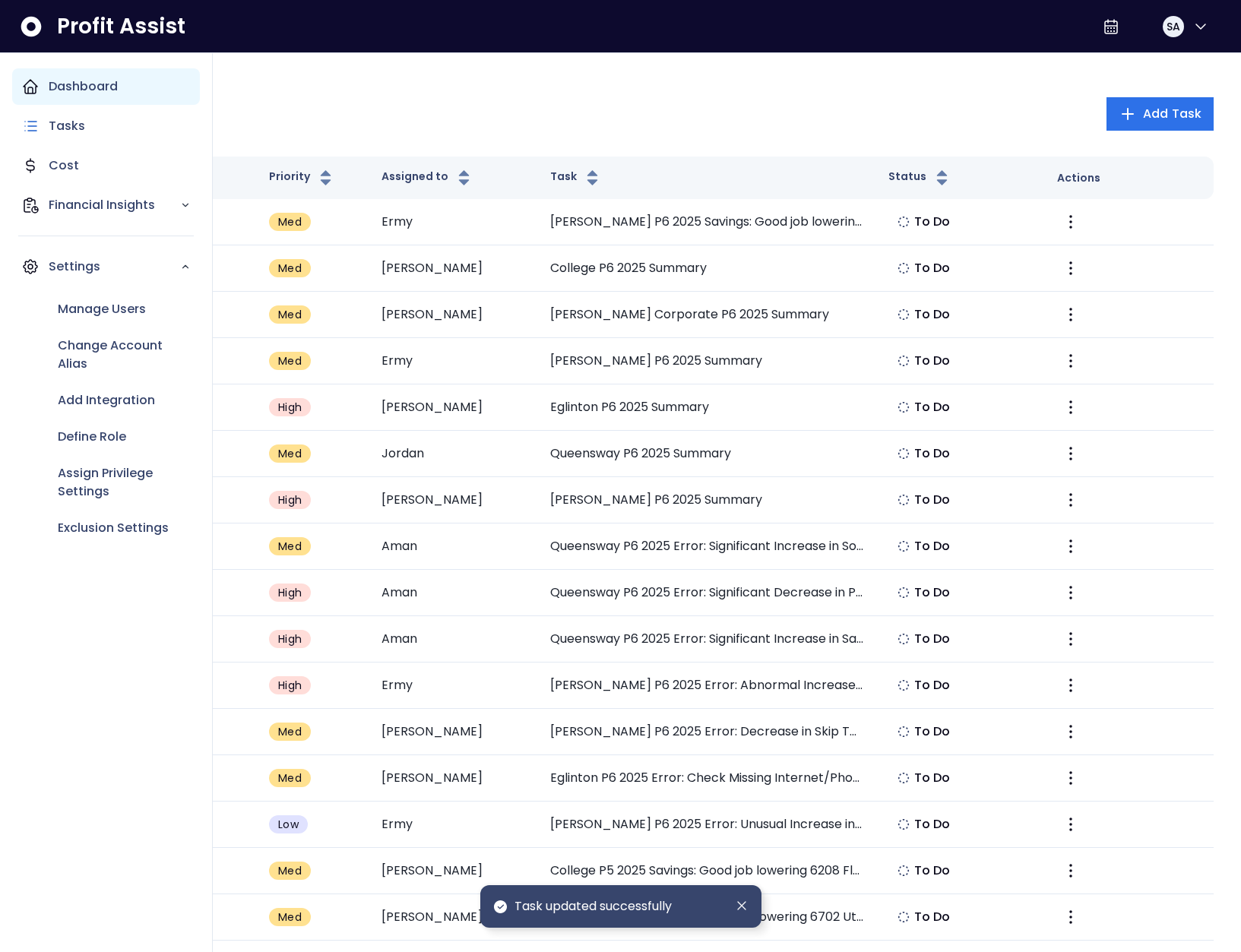
click at [36, 92] on icon "Main navigation" at bounding box center [30, 86] width 14 height 14
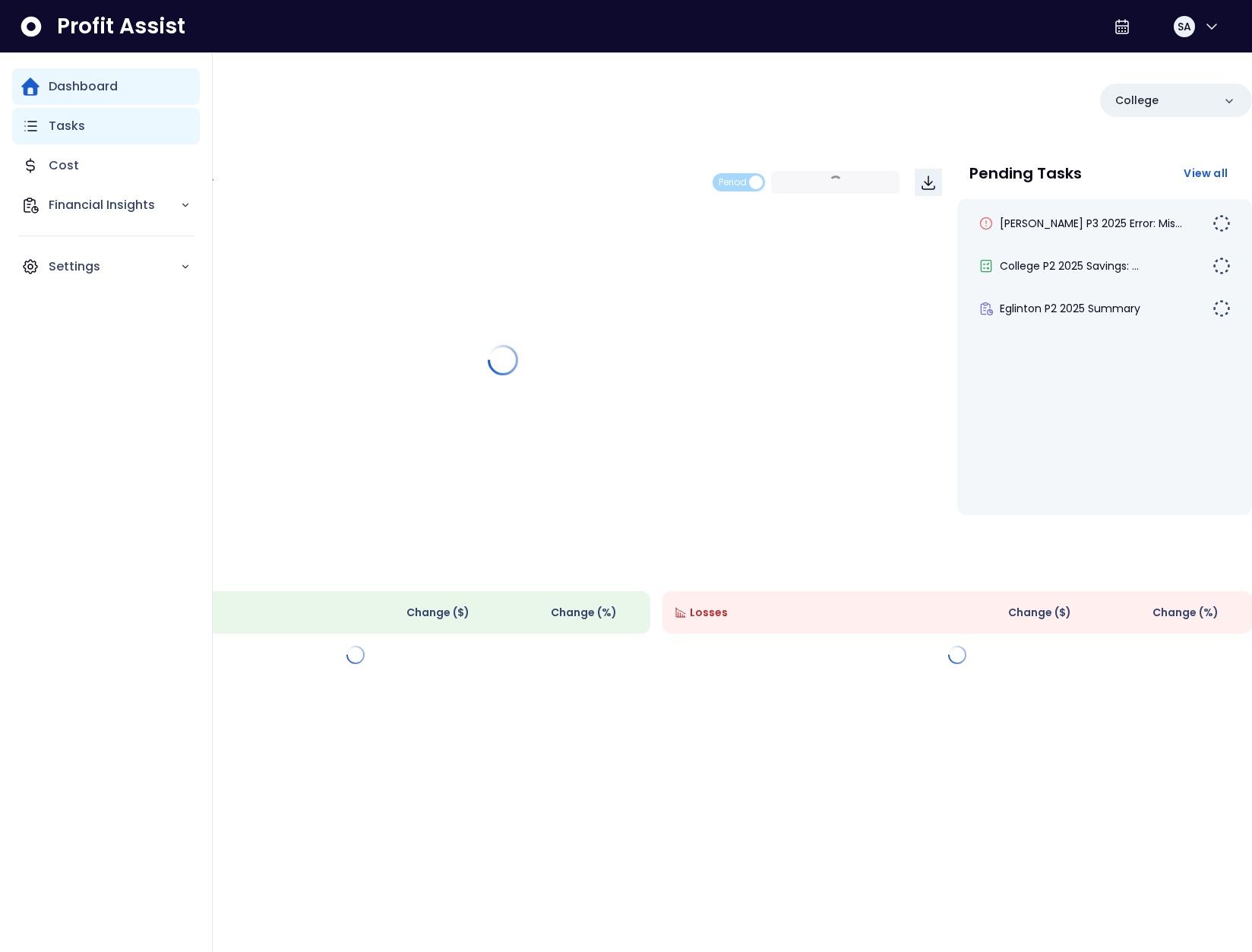
click at [52, 136] on div "Tasks" at bounding box center [106, 125] width 188 height 36
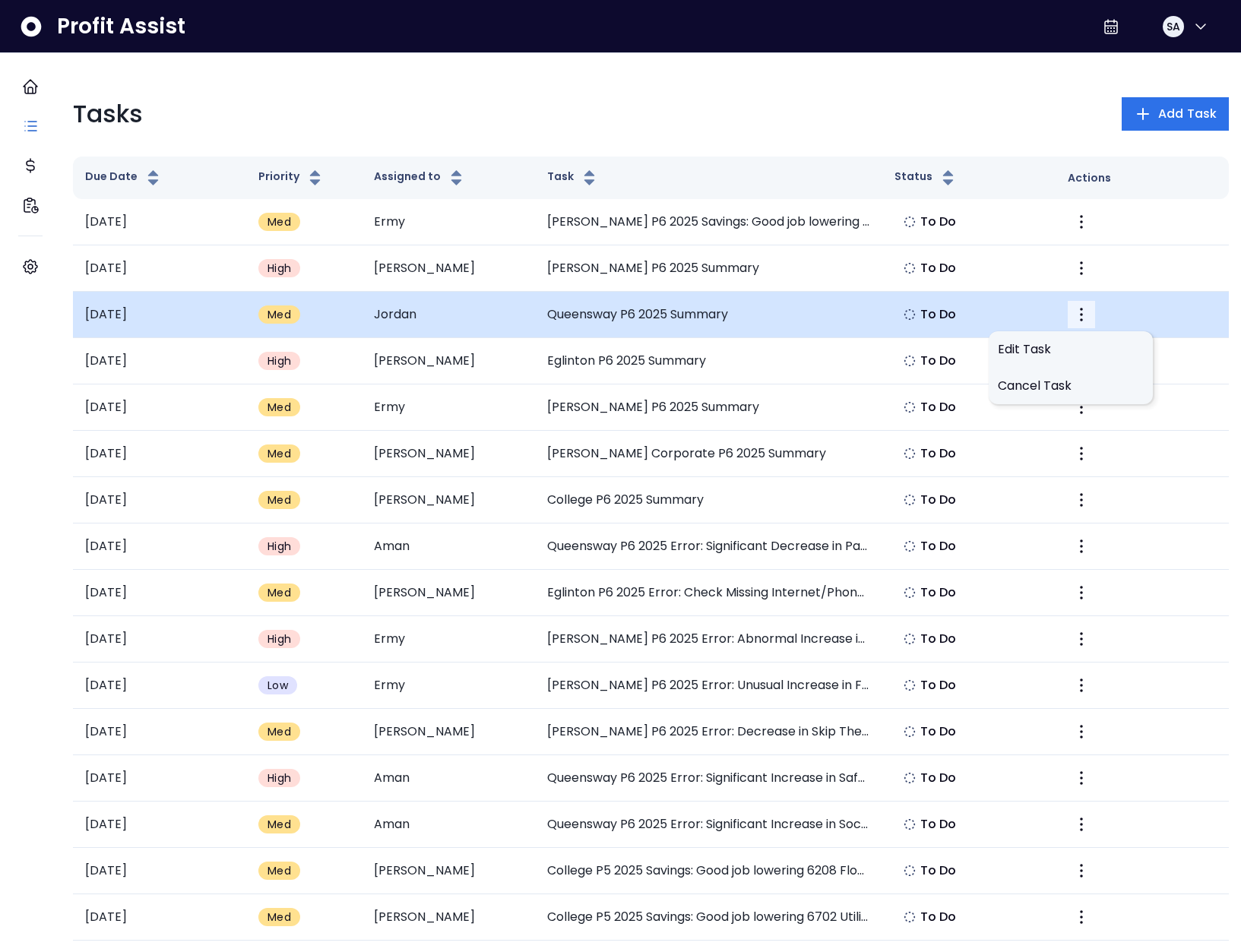
click at [1067, 307] on button "More" at bounding box center [1081, 314] width 27 height 27
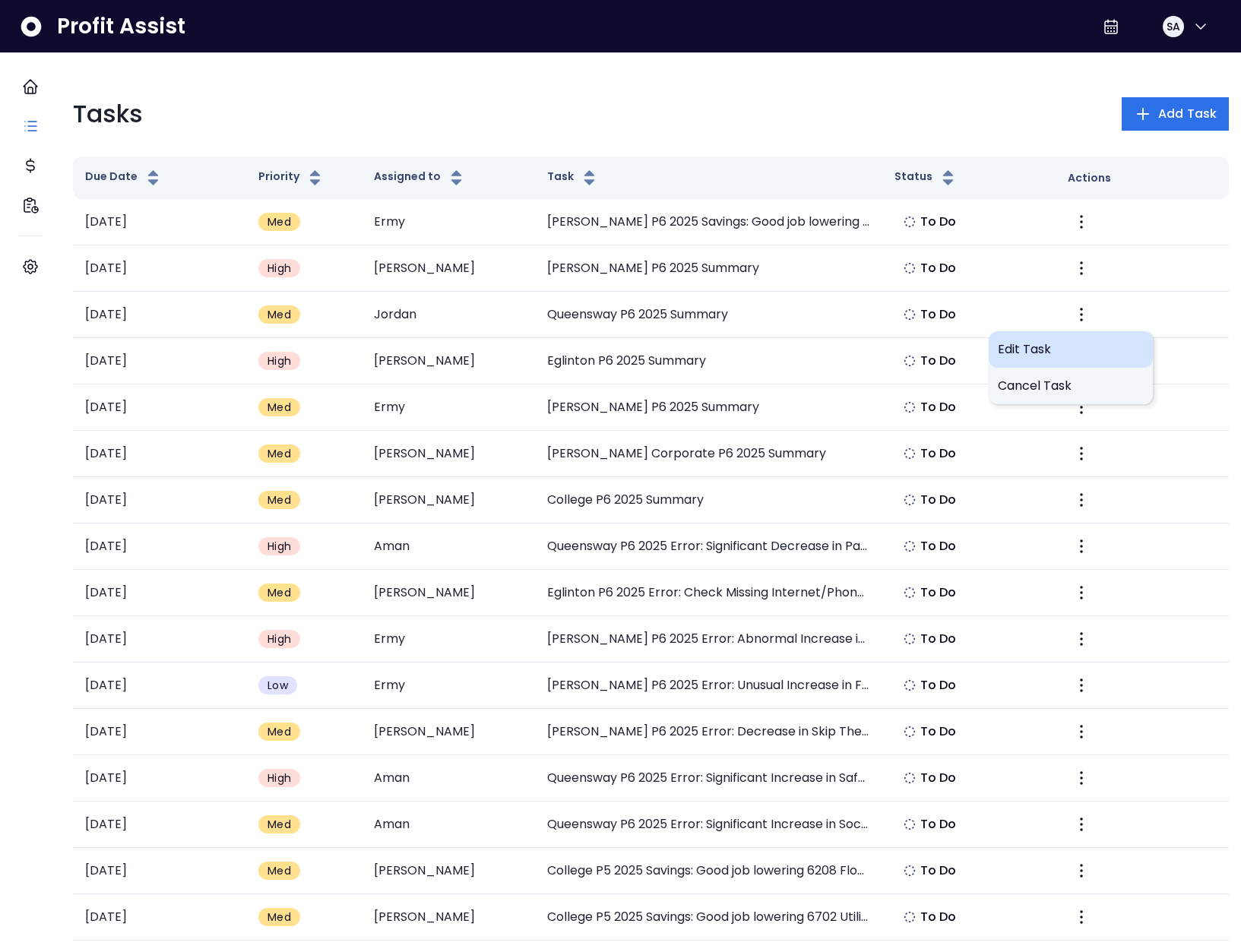
click at [1005, 351] on span "Edit Task" at bounding box center [1071, 350] width 146 height 19
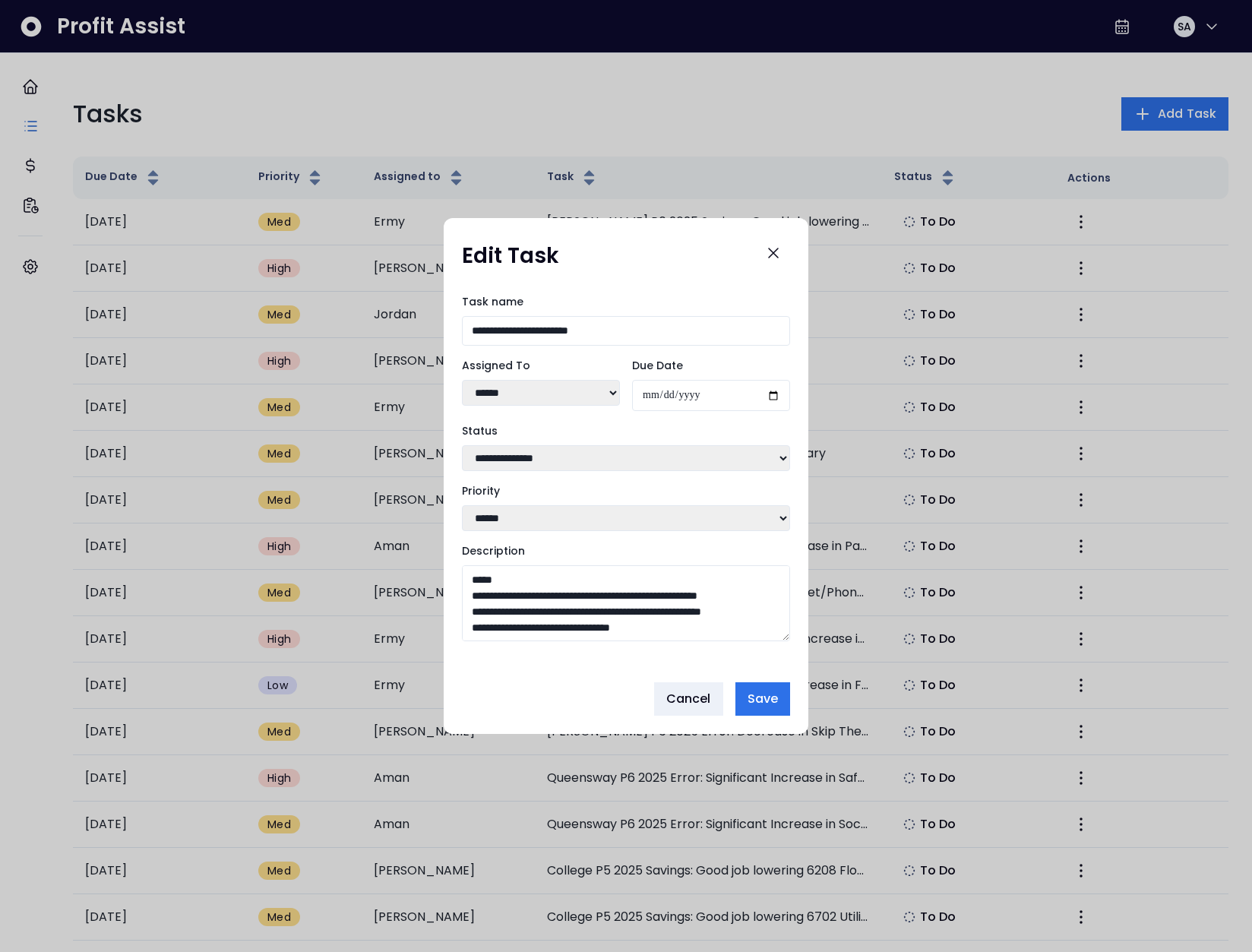
click at [516, 390] on select "**********" at bounding box center [540, 393] width 158 height 26
select select "***"
click at [462, 380] on select "**********" at bounding box center [540, 393] width 158 height 26
click at [773, 706] on span "Save" at bounding box center [763, 700] width 30 height 19
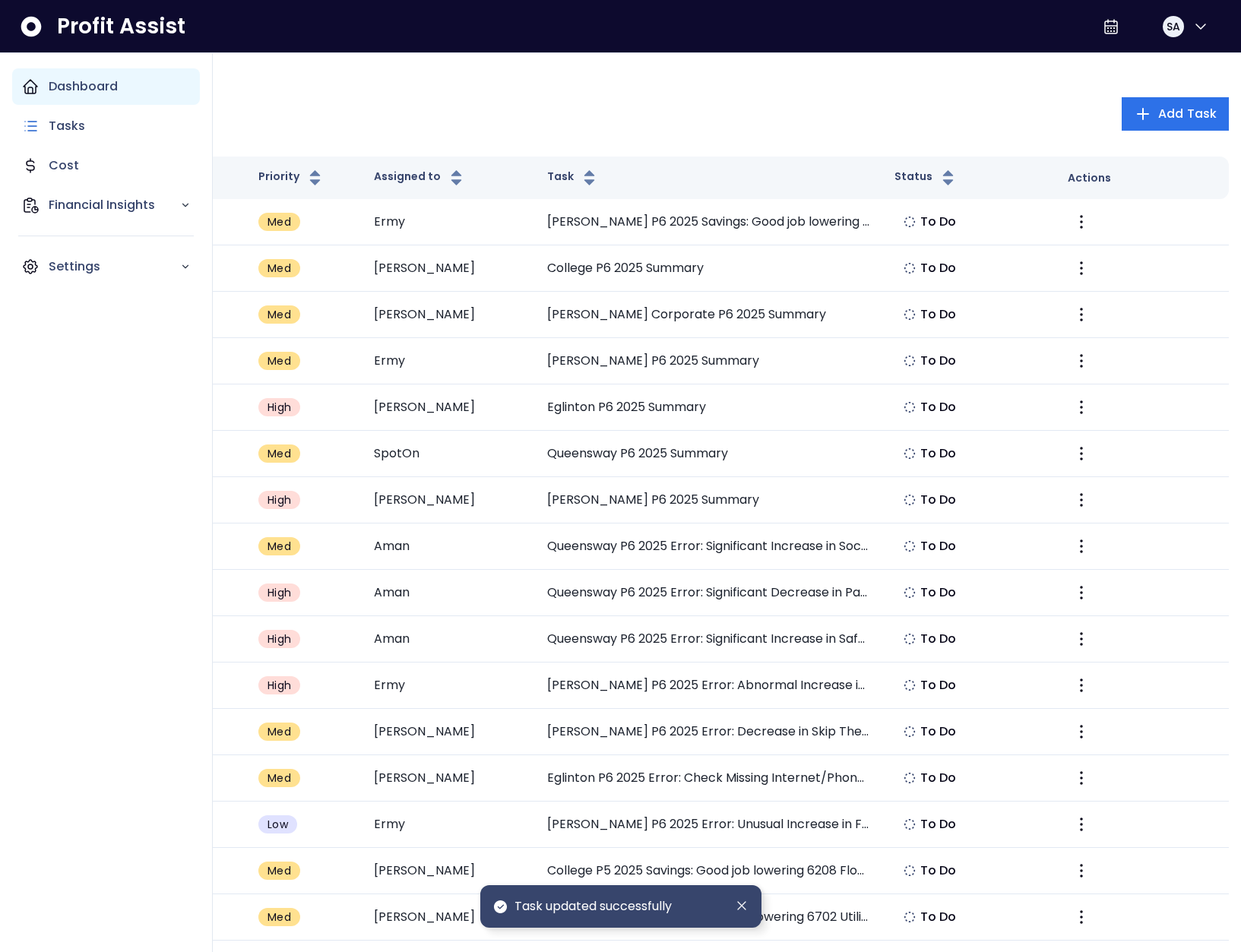
click at [37, 98] on div "Dashboard" at bounding box center [106, 86] width 188 height 36
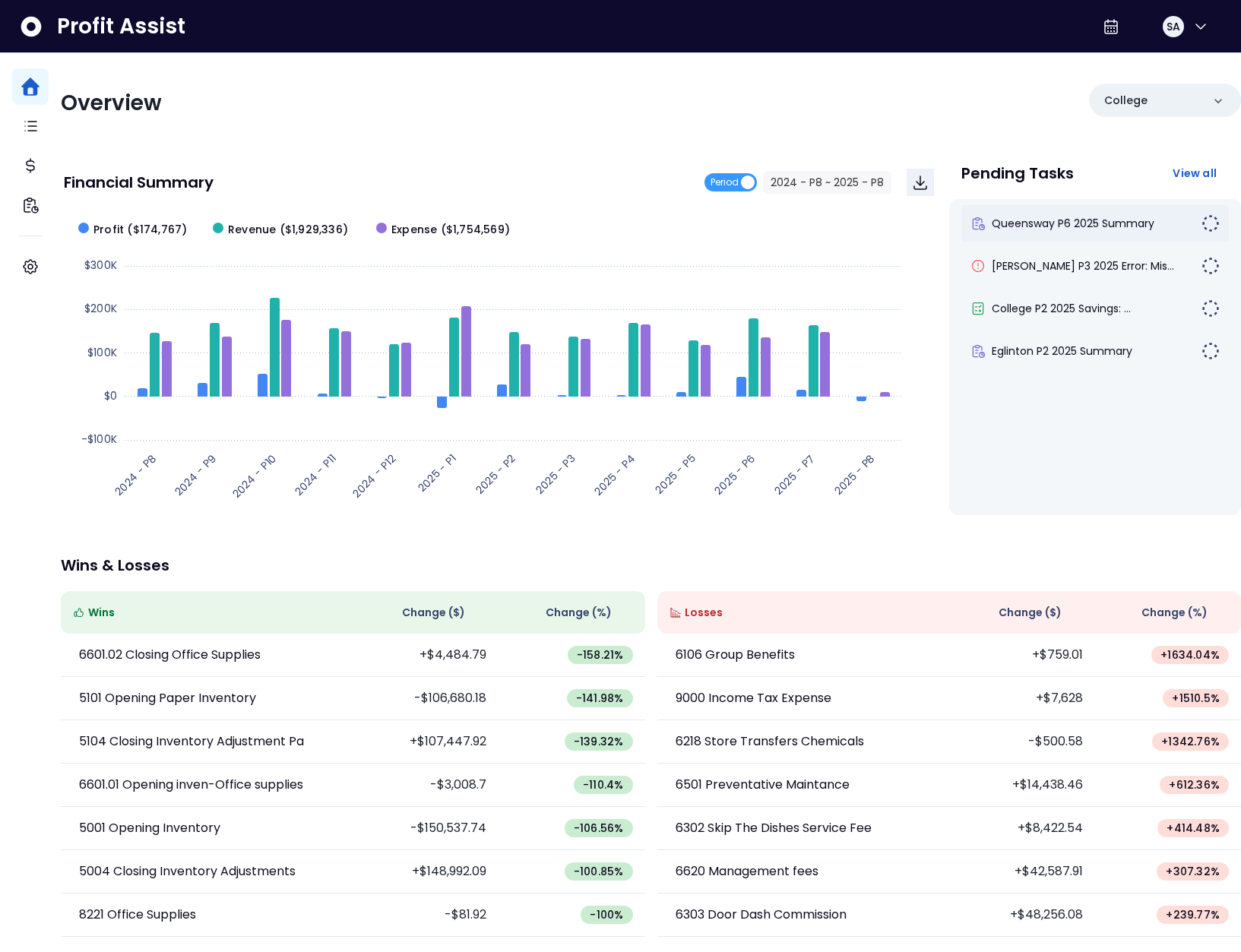
click at [1071, 235] on div "Queensway P6 2025 Summary" at bounding box center [1095, 223] width 268 height 36
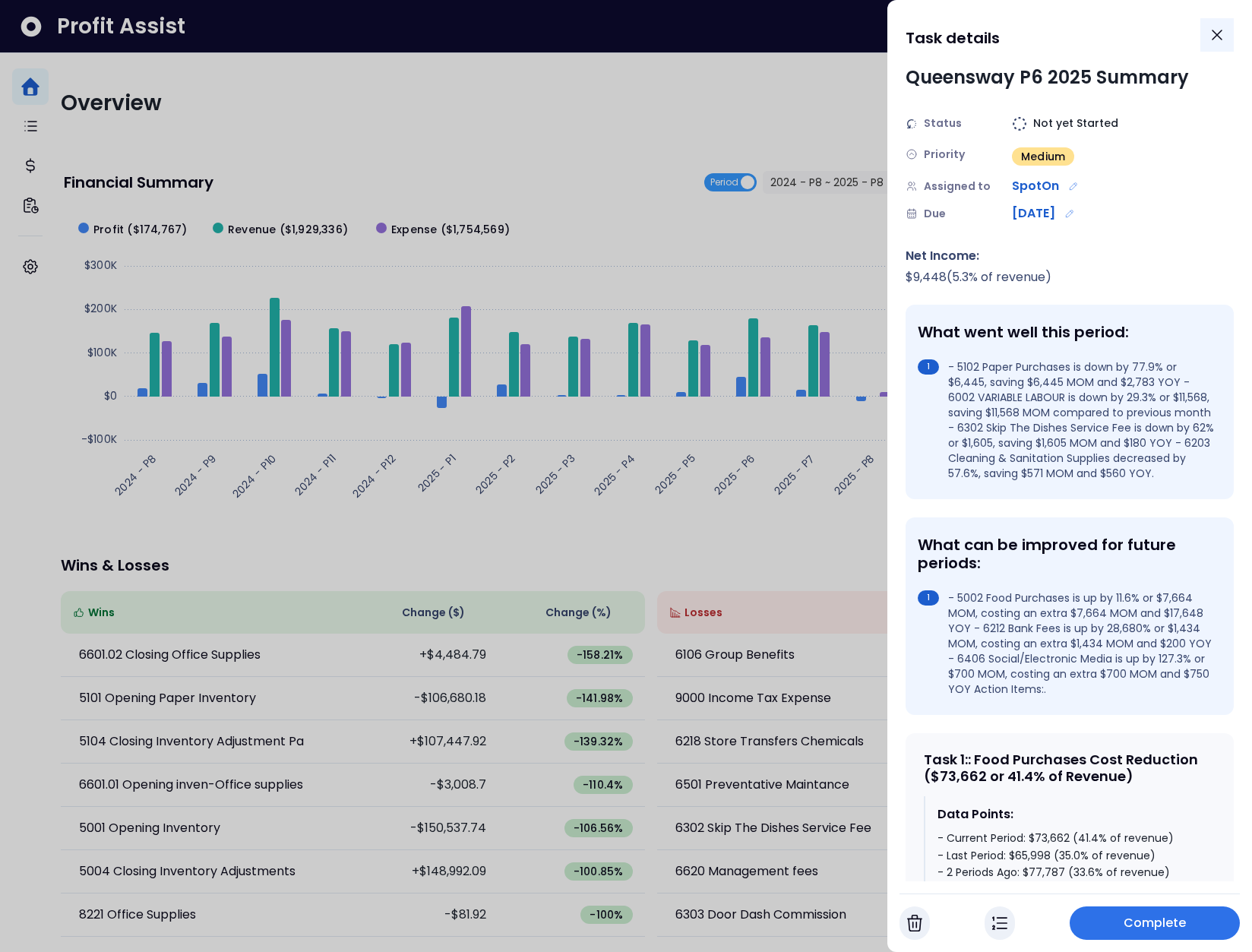
click at [1229, 36] on button "Close" at bounding box center [1216, 35] width 33 height 33
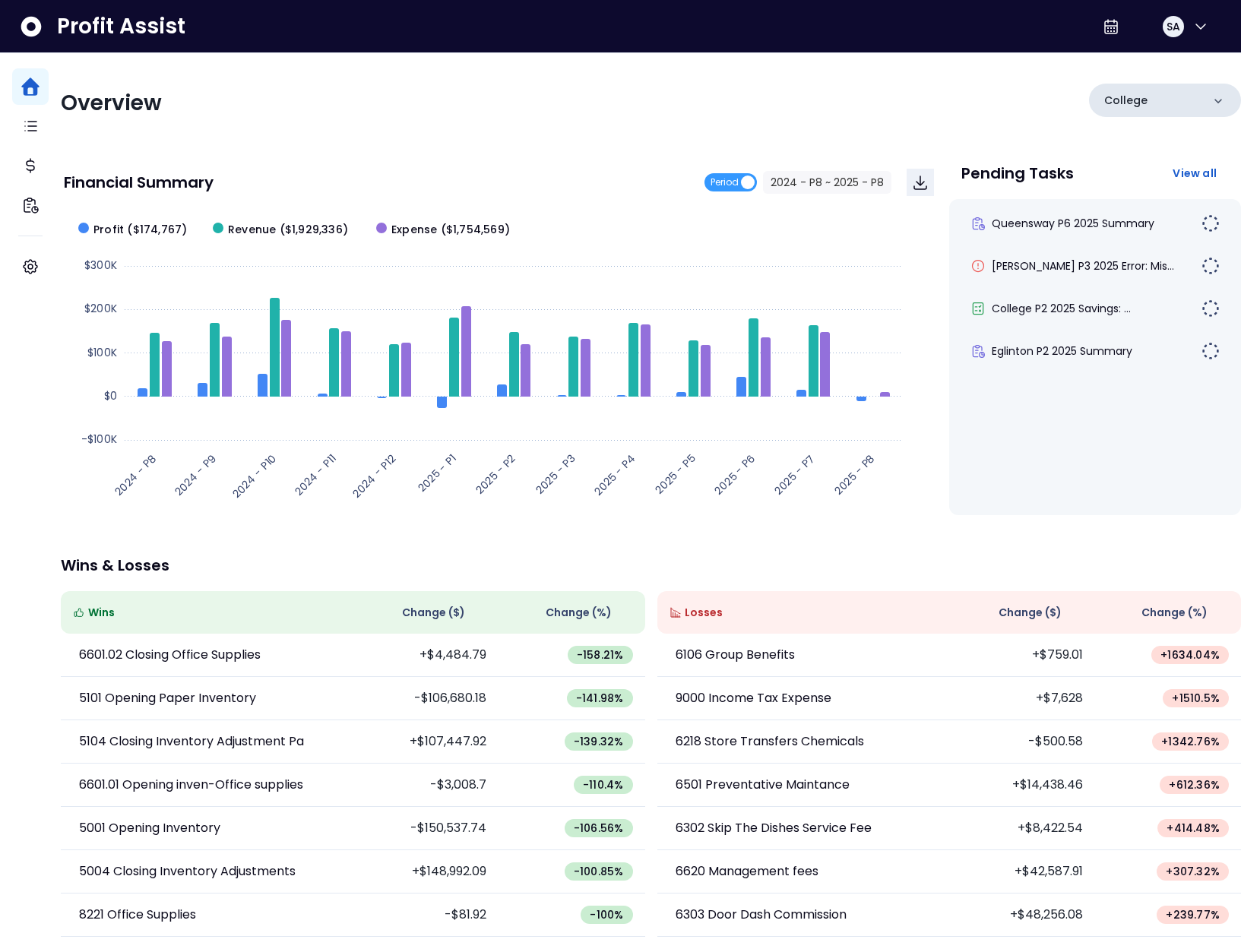
click at [1126, 100] on p "College" at bounding box center [1125, 100] width 43 height 16
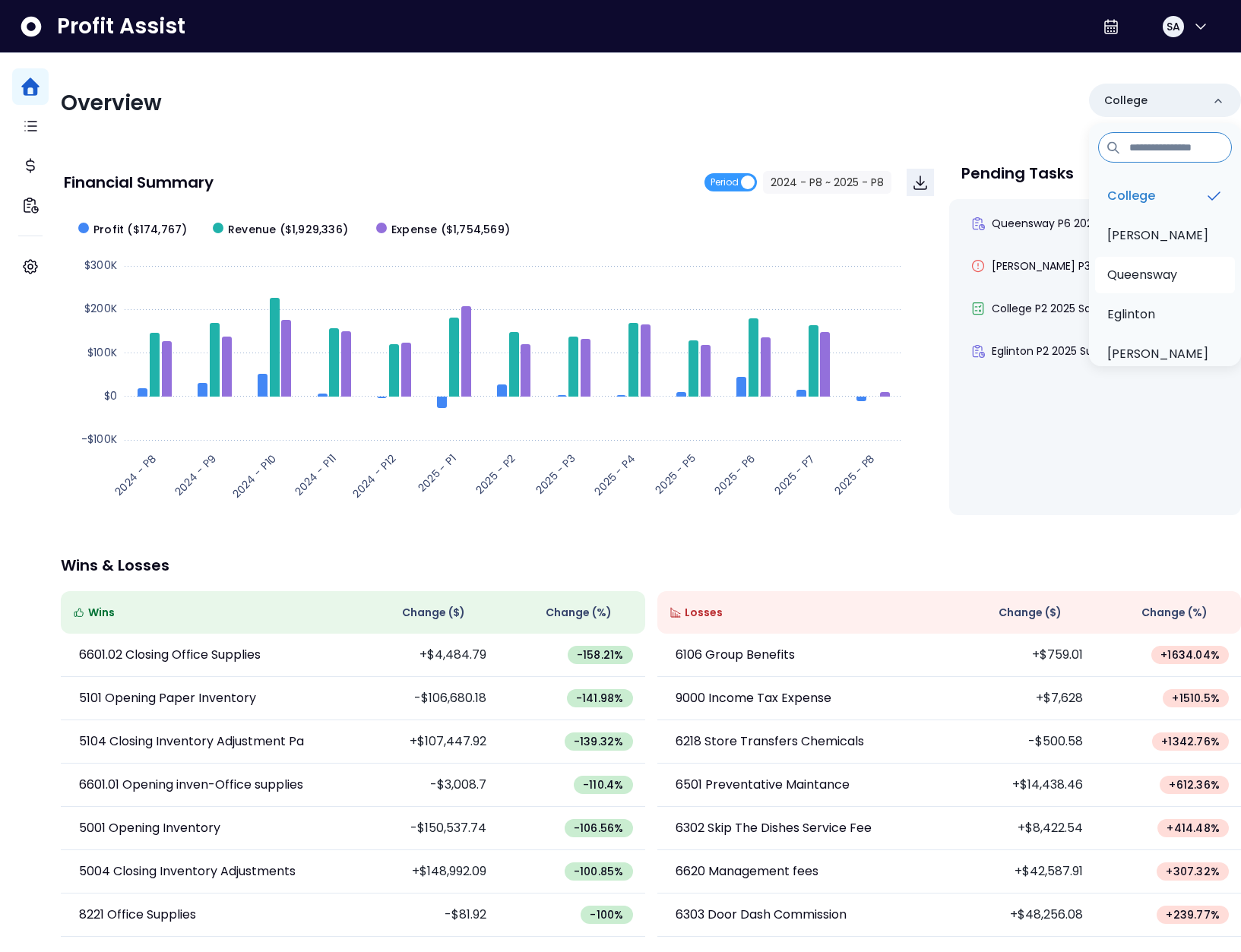
click at [1139, 281] on p "Queensway" at bounding box center [1142, 275] width 70 height 19
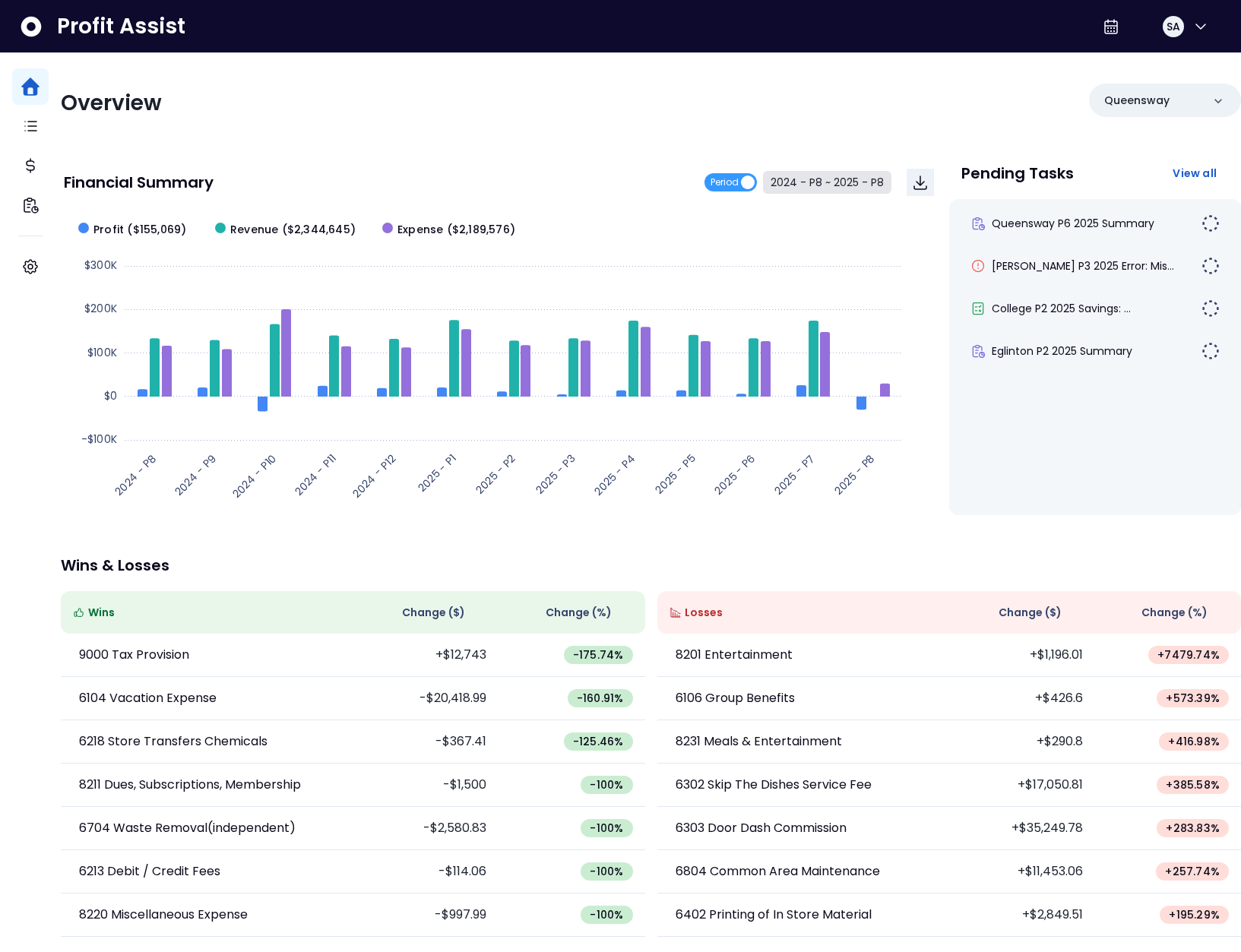
click at [831, 180] on button "2024 - P8 ~ 2025 - P8" at bounding box center [828, 182] width 129 height 23
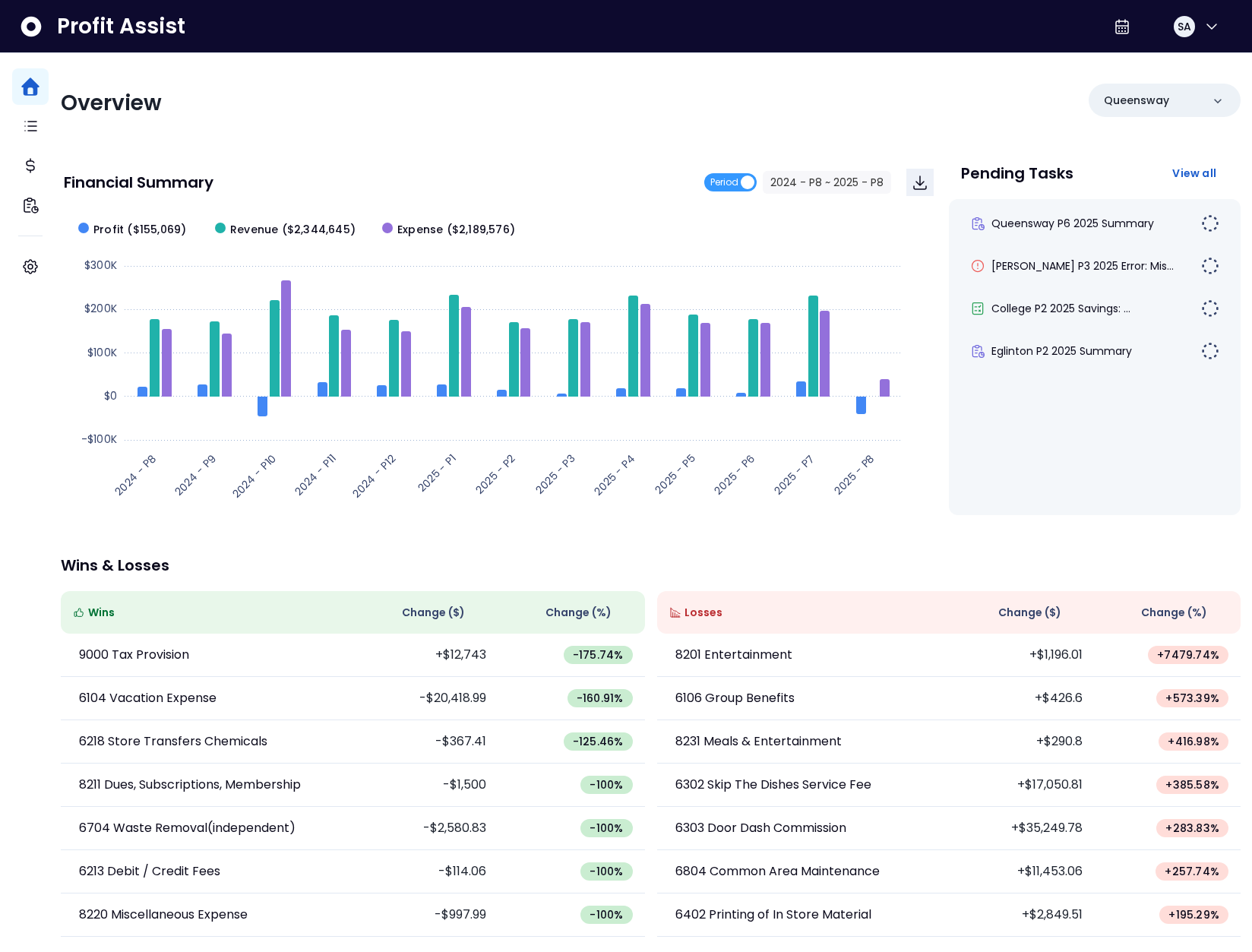
click at [499, 129] on span "2024 - P8" at bounding box center [507, 123] width 136 height 35
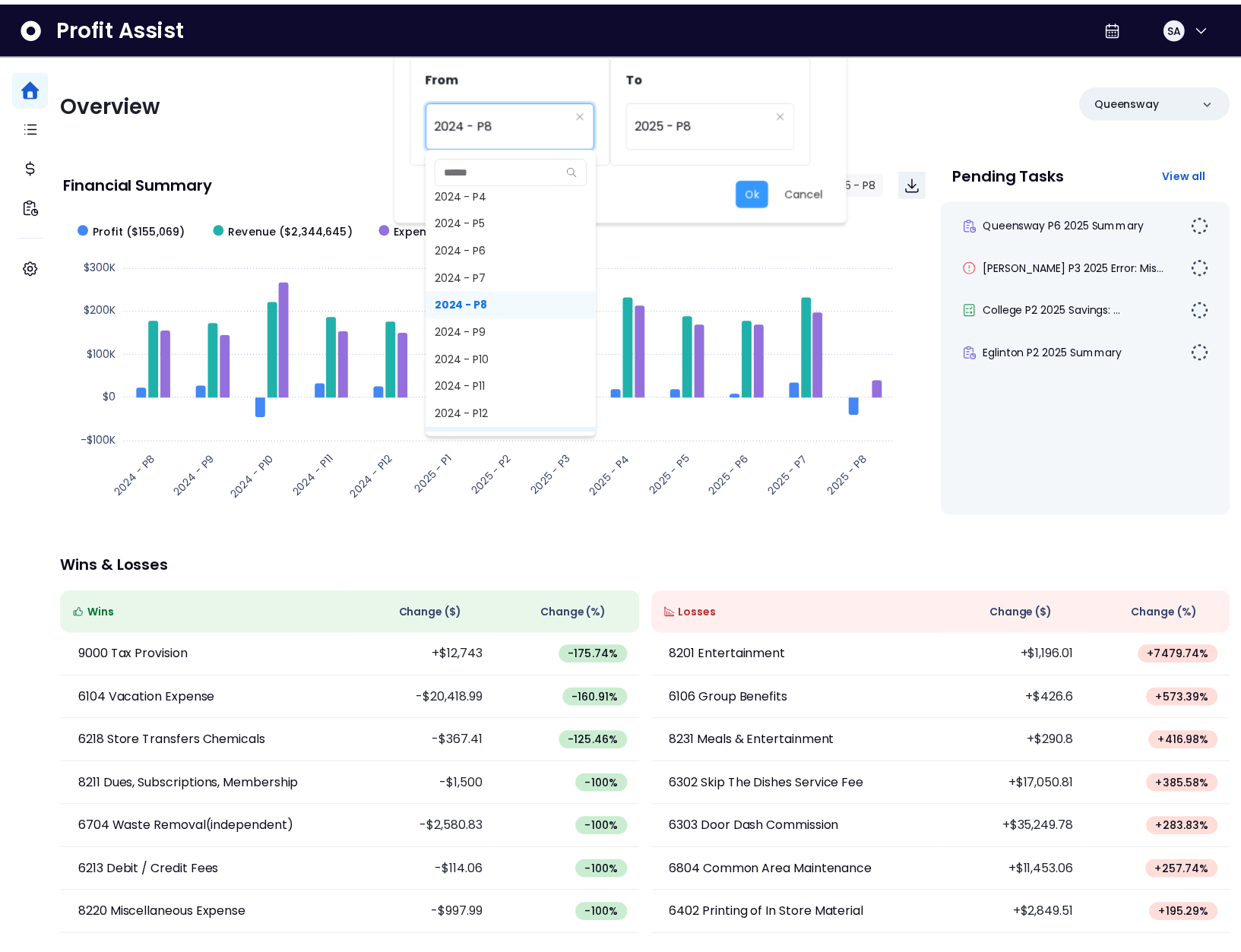
scroll to position [829, 0]
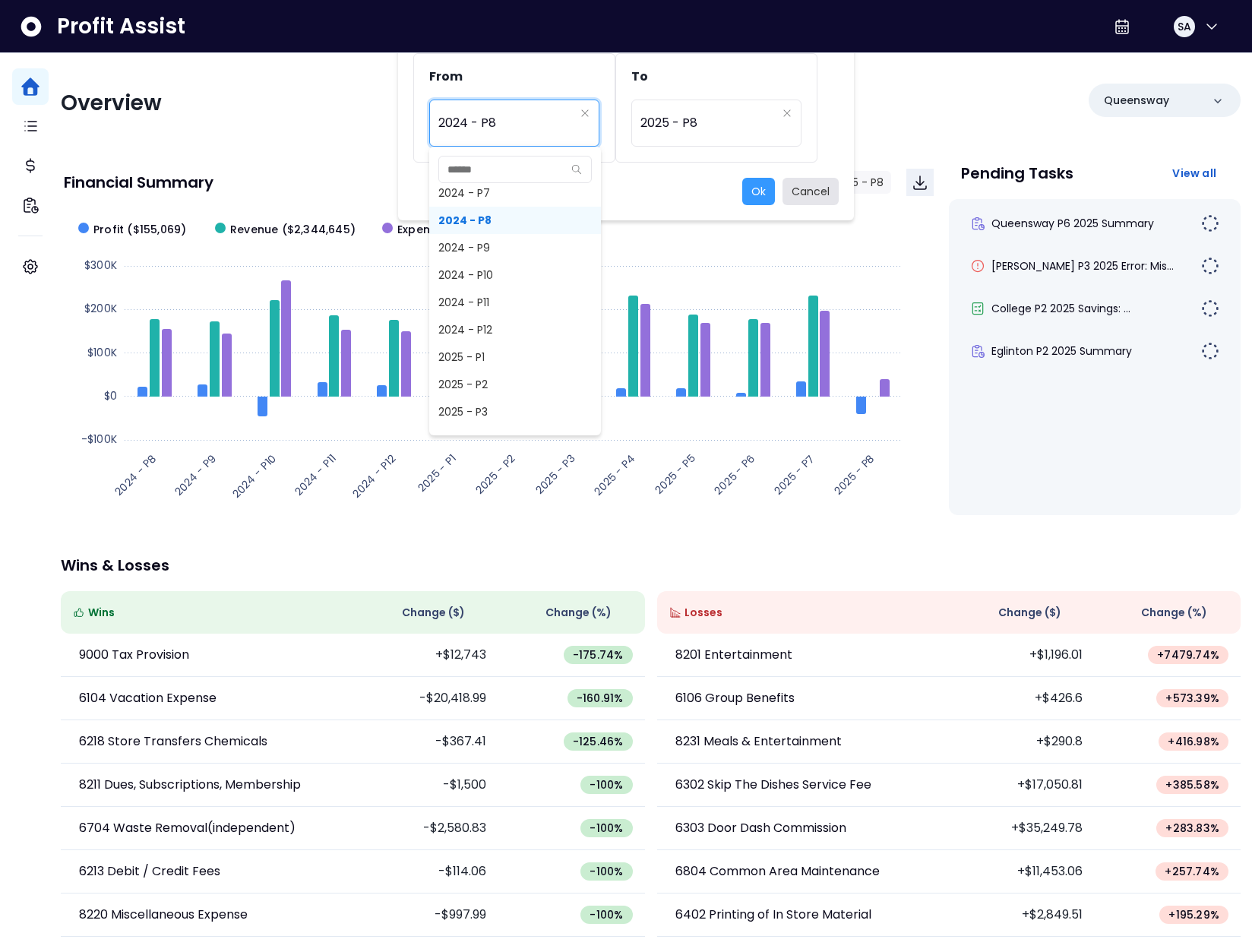
click at [820, 188] on button "Cancel" at bounding box center [811, 191] width 56 height 27
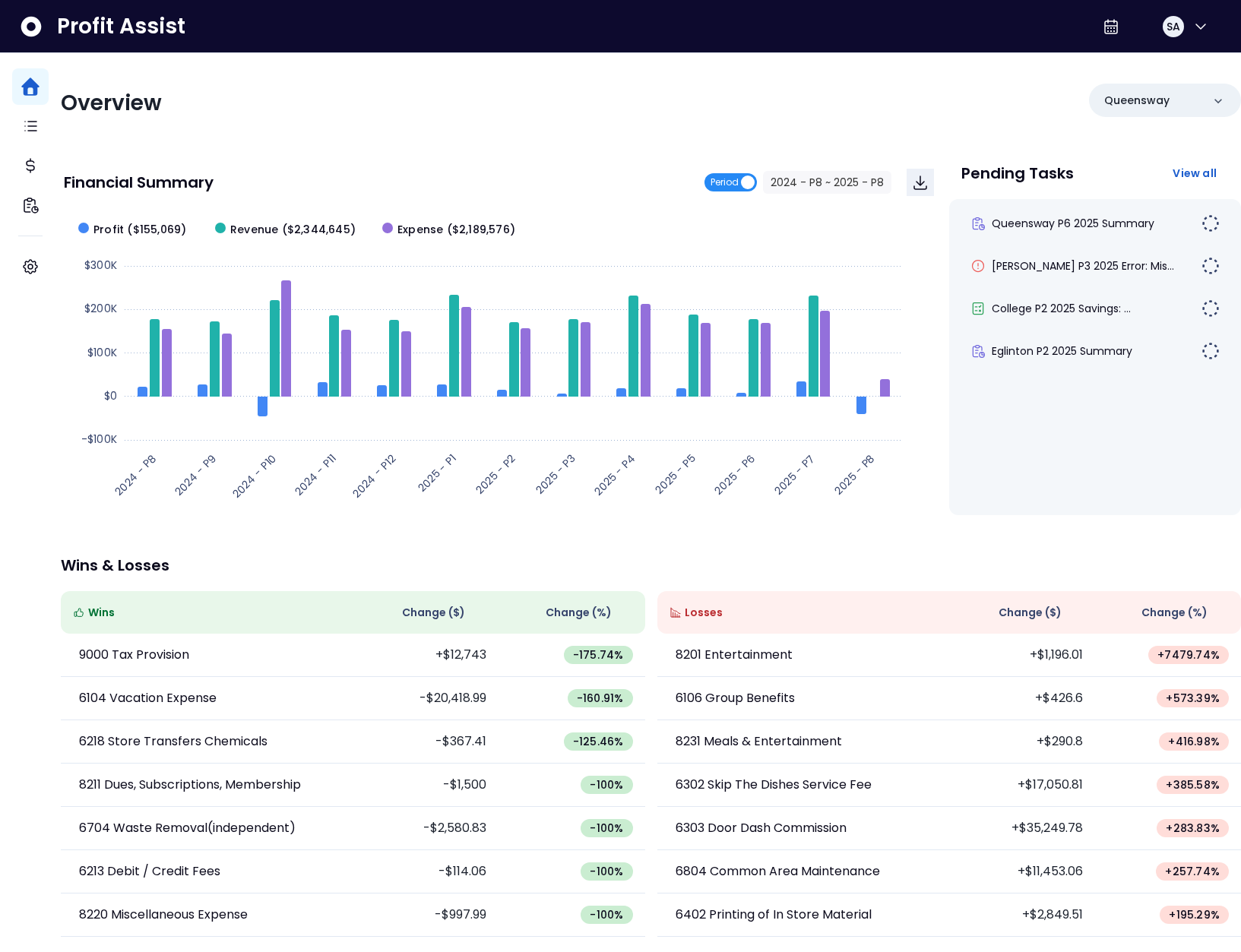
click at [711, 174] on span "Period" at bounding box center [724, 183] width 28 height 19
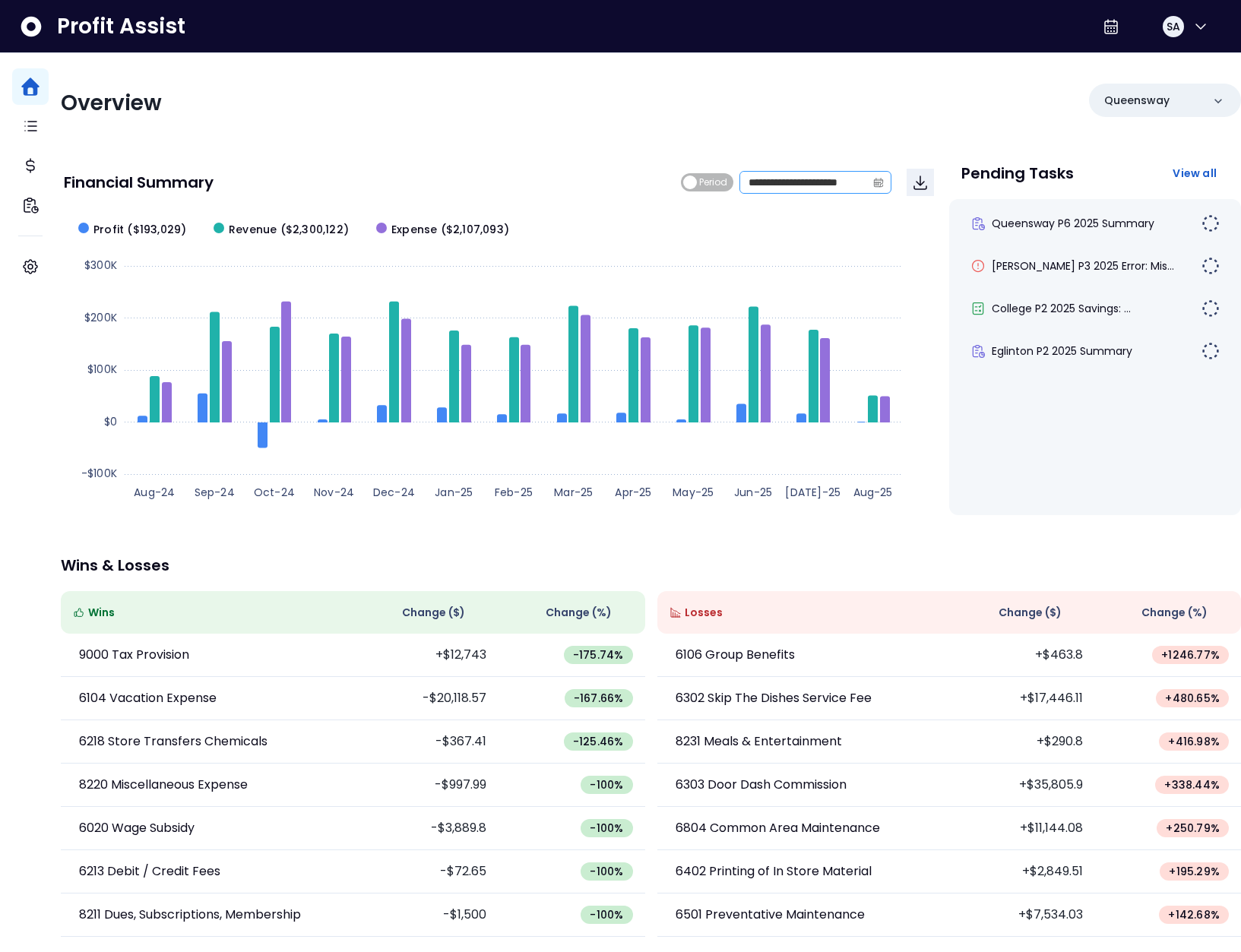
click at [873, 183] on icon "calendar" at bounding box center [878, 182] width 11 height 11
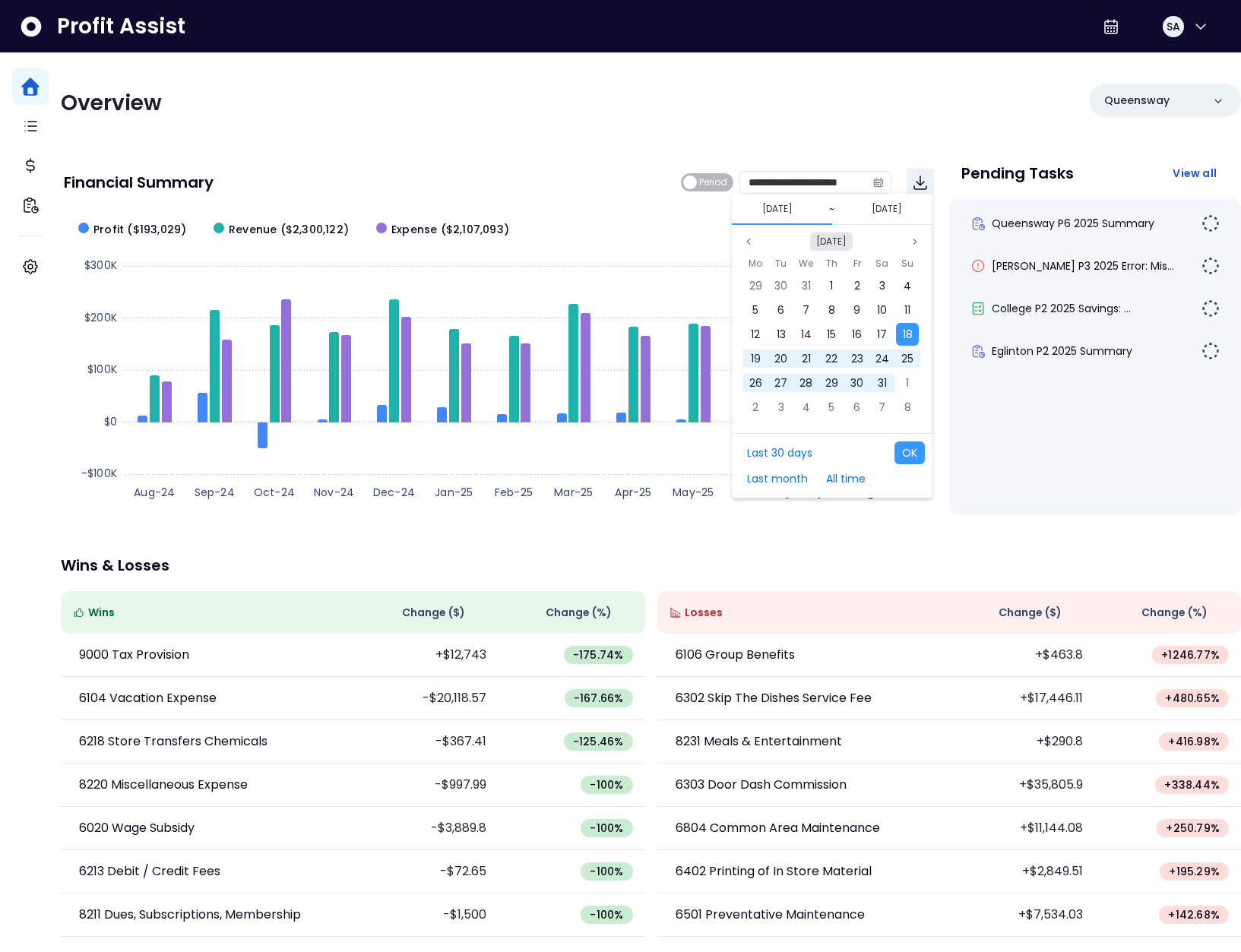
click at [827, 235] on button "Aug 2024" at bounding box center [831, 242] width 42 height 19
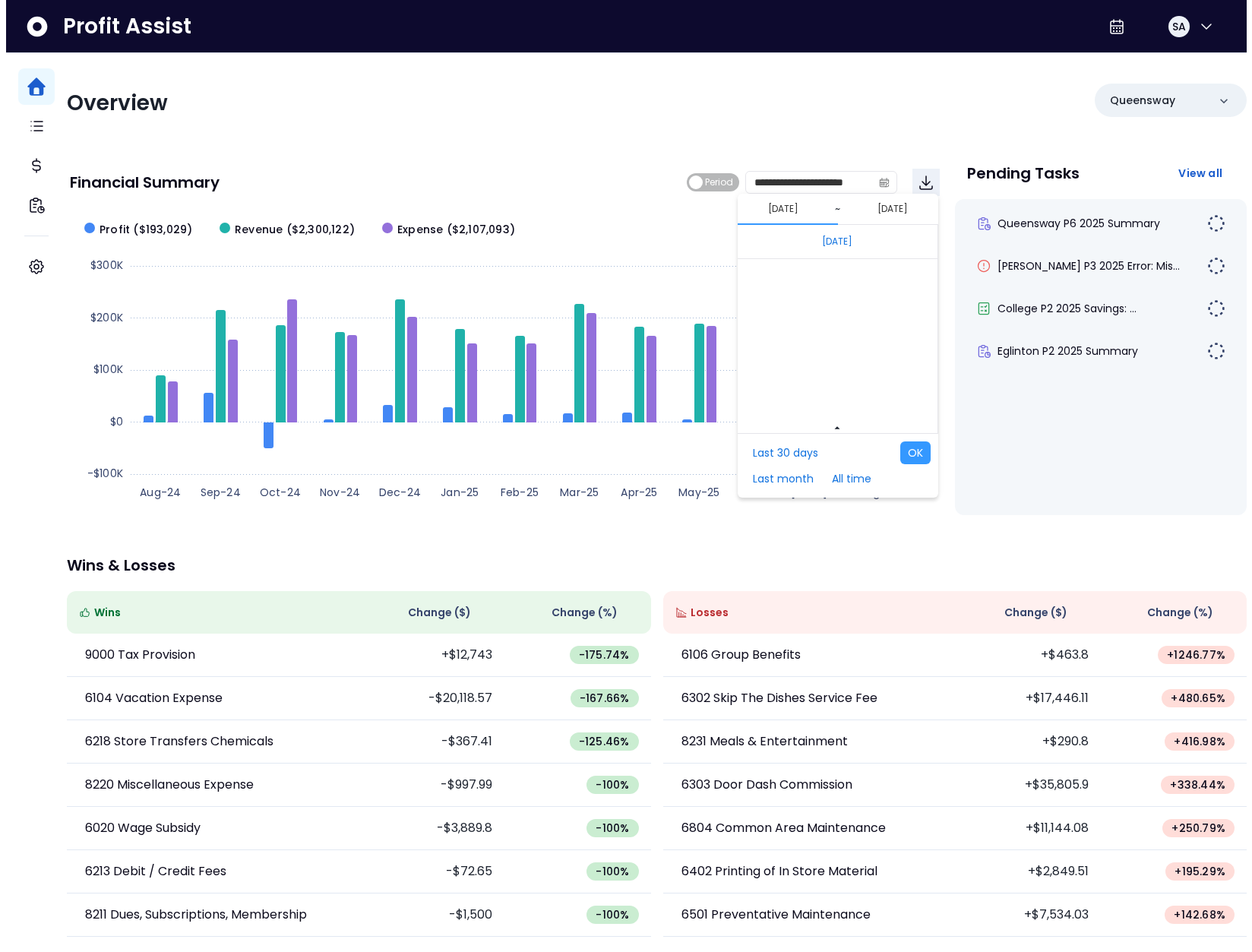
scroll to position [10176, 0]
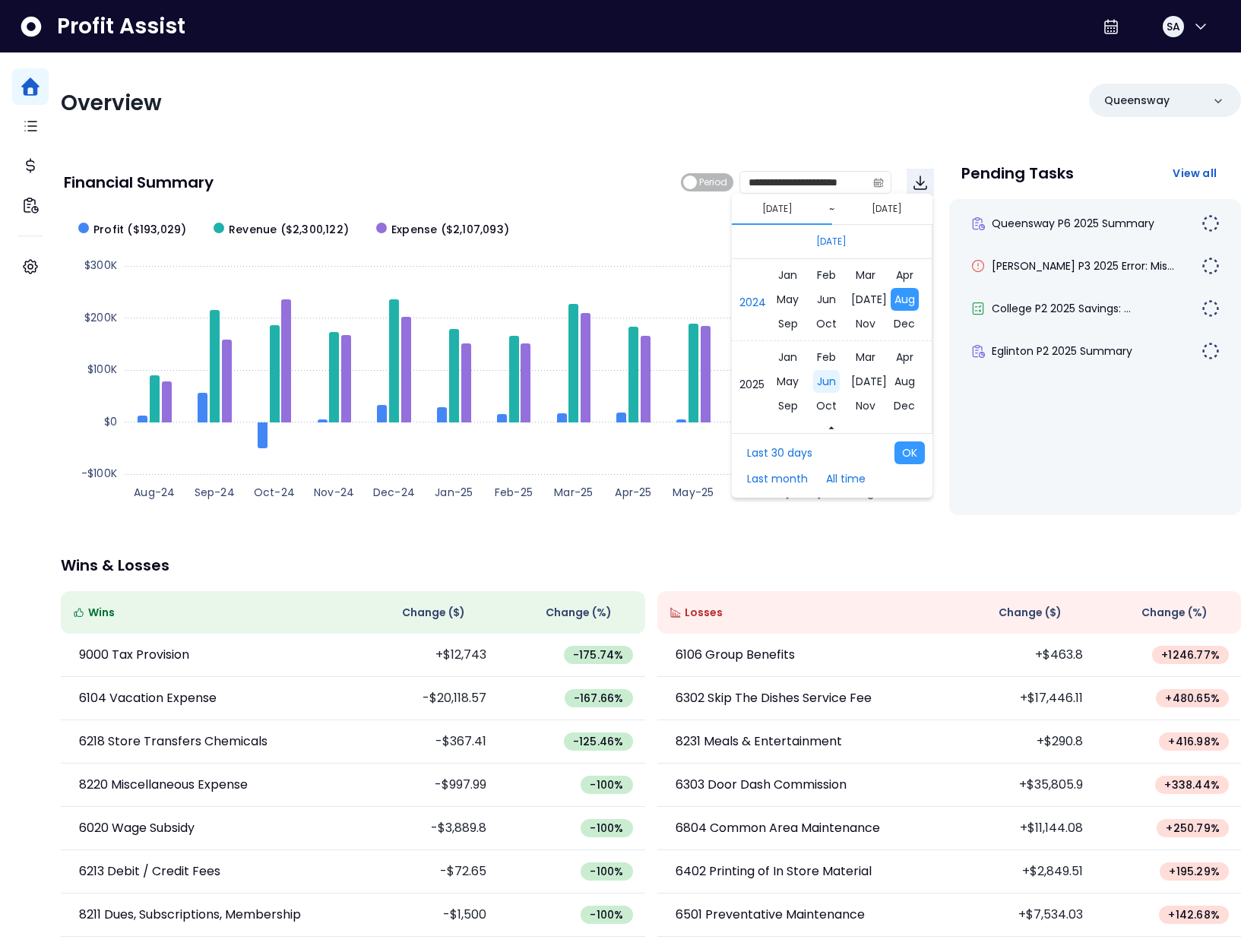
click at [828, 379] on span "Jun" at bounding box center [826, 381] width 26 height 23
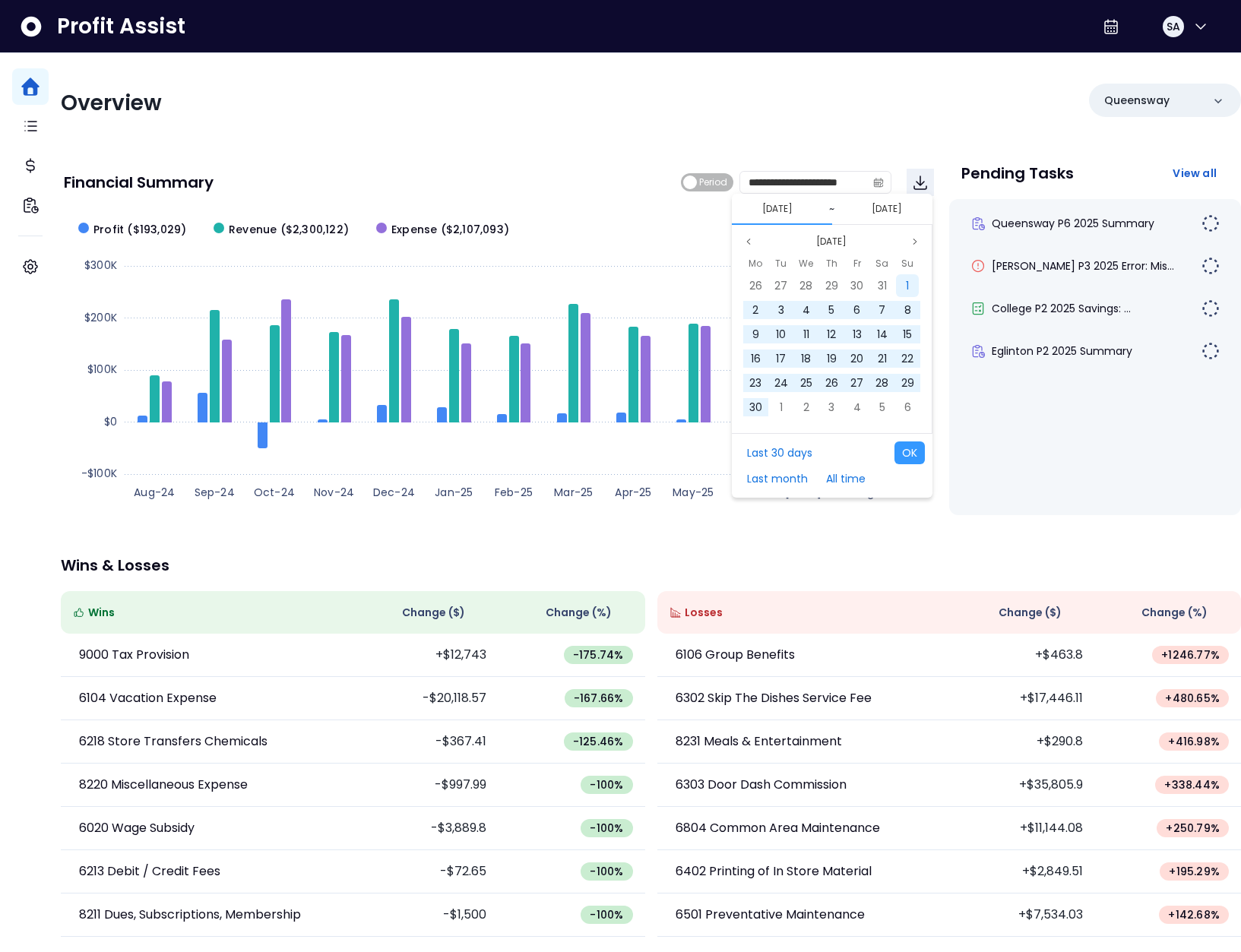
click at [900, 285] on div "1" at bounding box center [907, 285] width 23 height 23
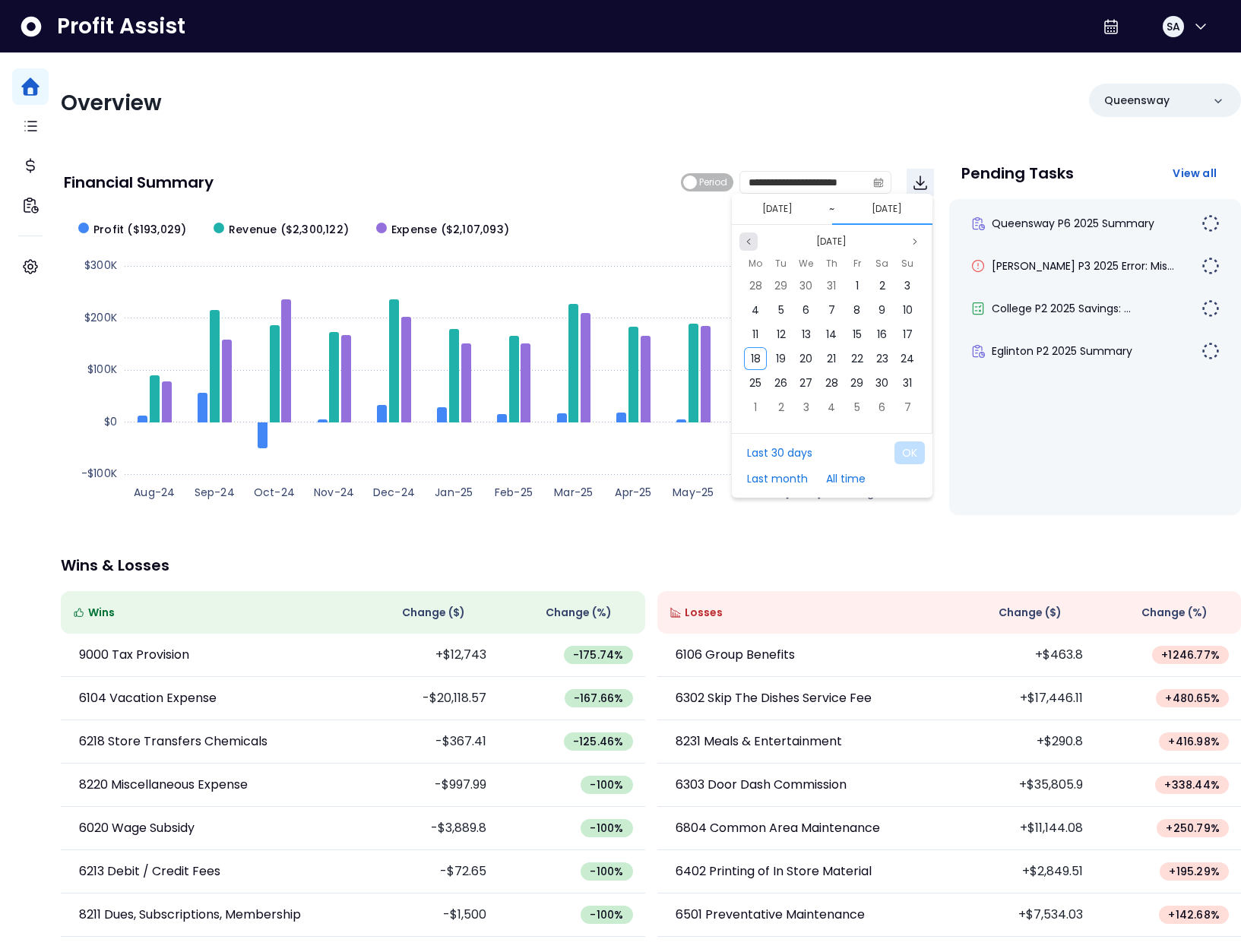
click at [755, 239] on button "Previous month" at bounding box center [749, 242] width 19 height 19
click at [754, 278] on span "30" at bounding box center [756, 285] width 13 height 15
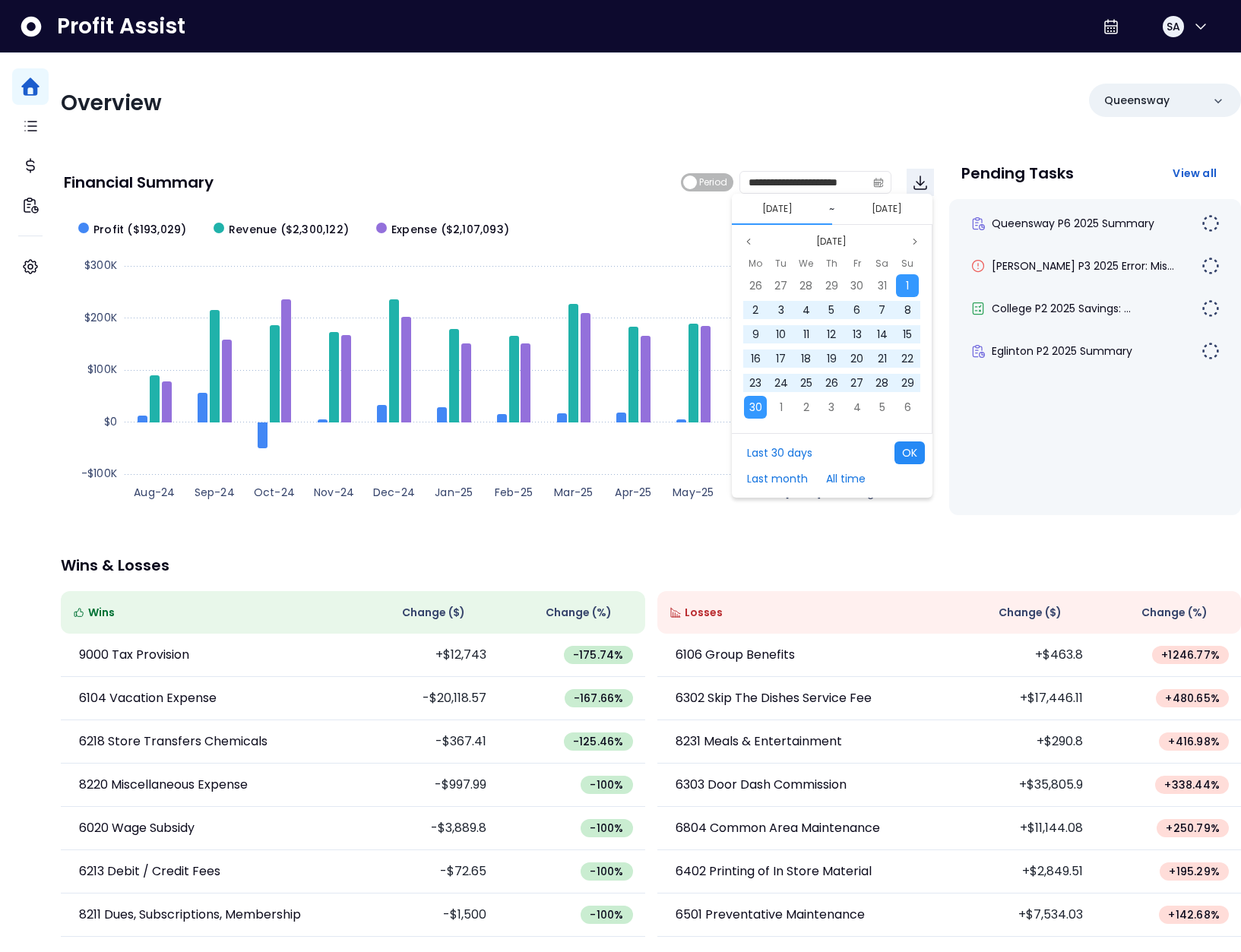
click at [910, 449] on button "OK" at bounding box center [910, 452] width 30 height 23
type input "**********"
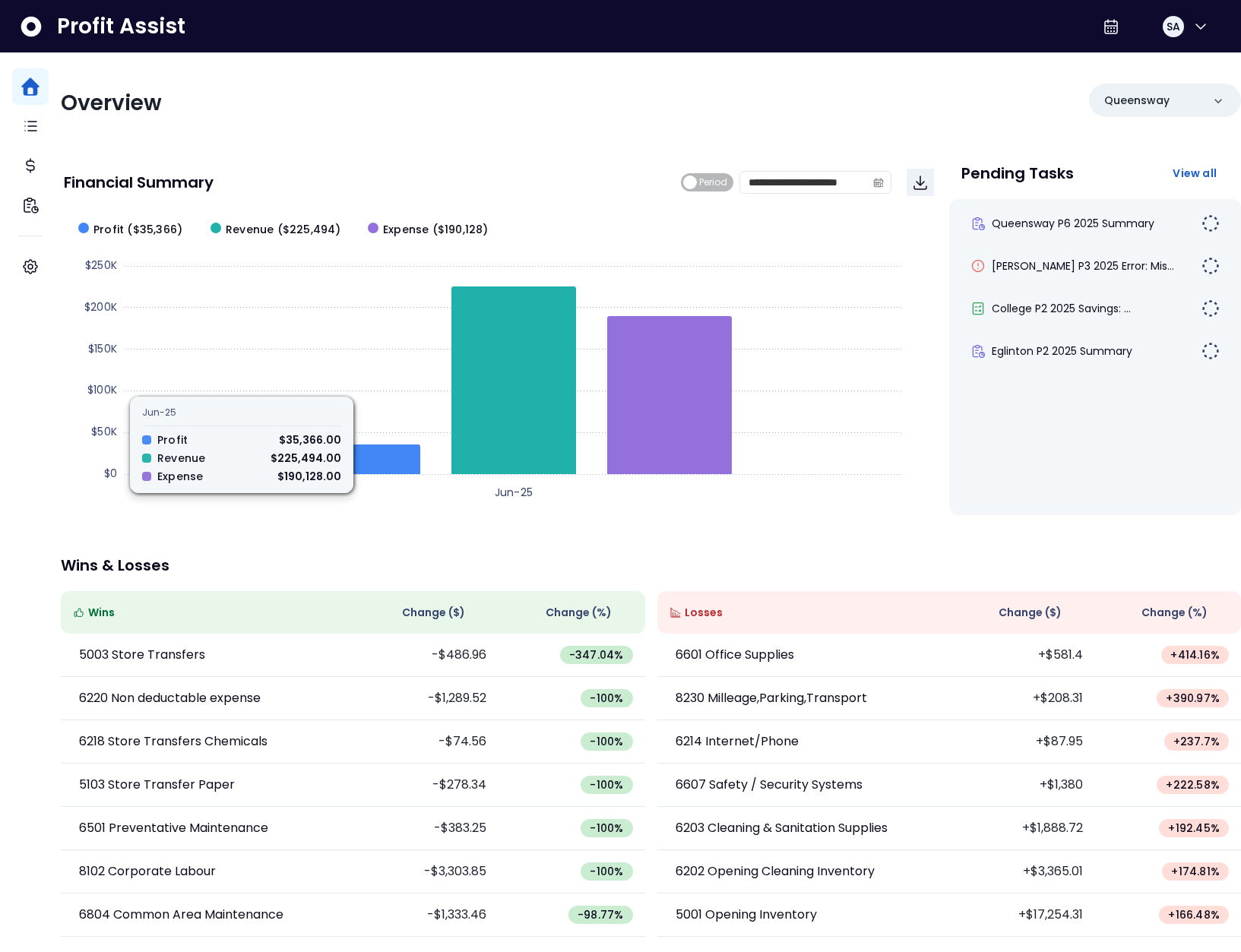
click at [1019, 617] on span "Change ( $ )" at bounding box center [1030, 612] width 63 height 16
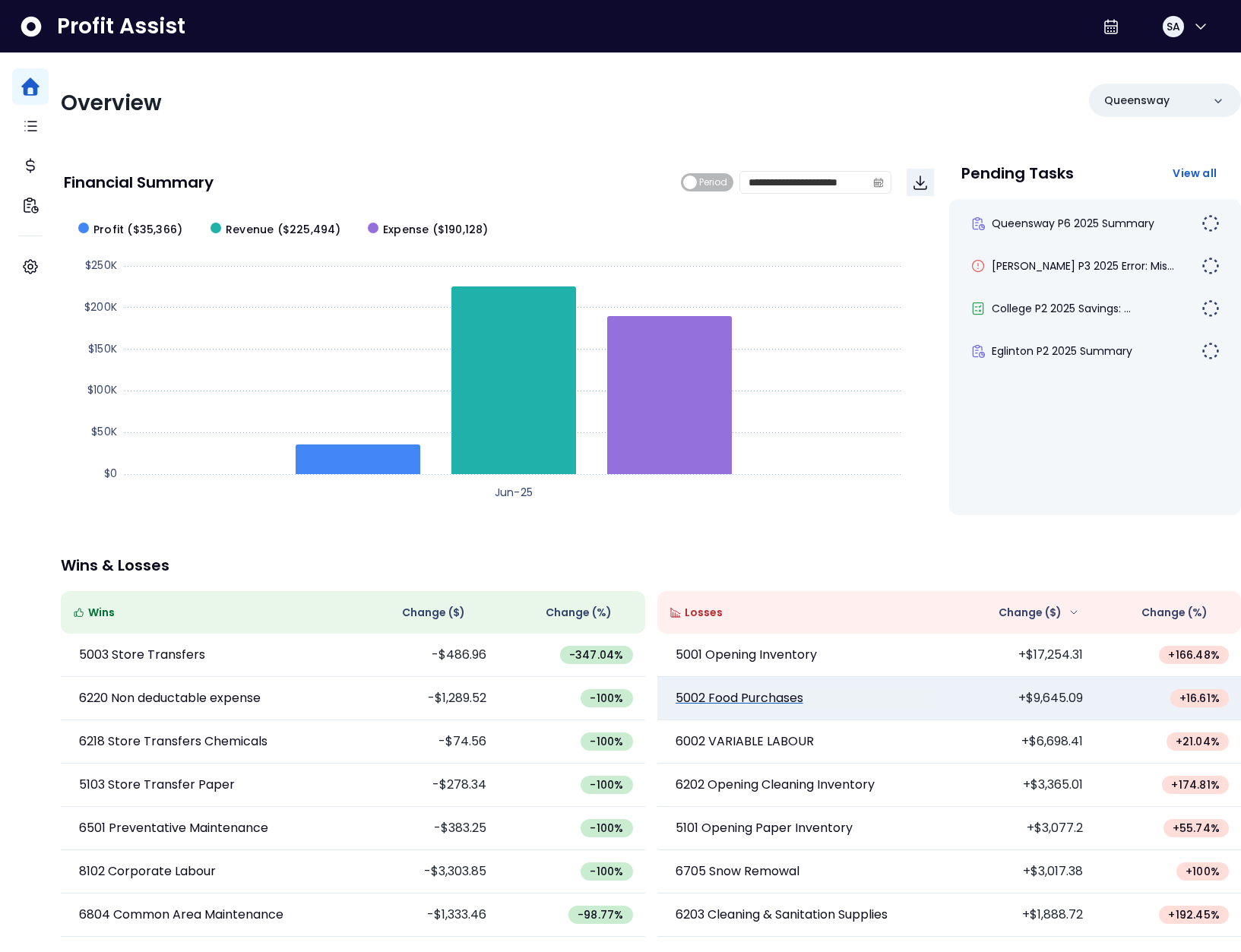
click at [740, 703] on p "5002 Food Purchases" at bounding box center [740, 699] width 128 height 19
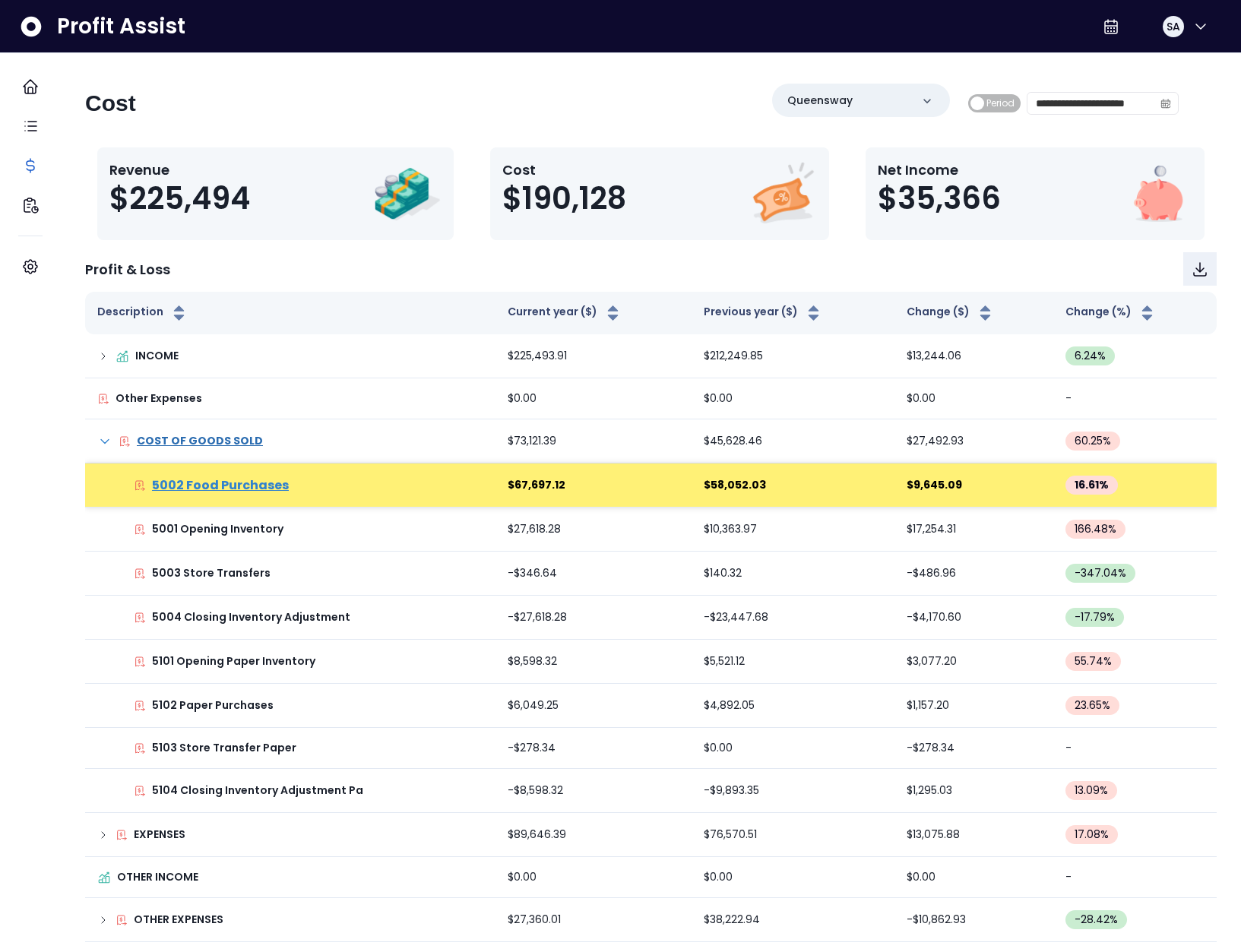
click at [274, 490] on p "5002 Food Purchases" at bounding box center [219, 485] width 136 height 19
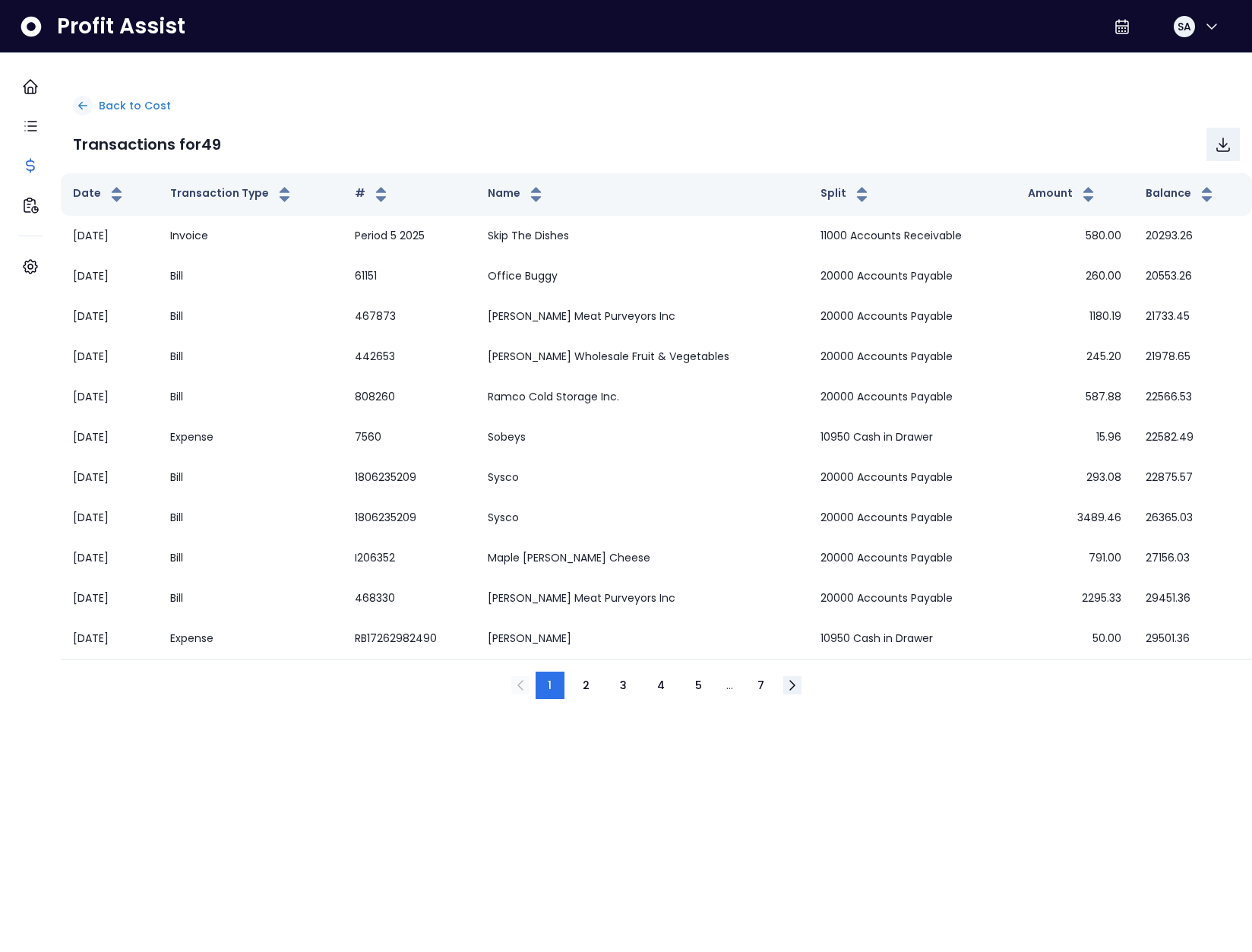
click at [158, 107] on p "Back to Cost" at bounding box center [135, 106] width 72 height 16
